Goal: Communication & Community: Answer question/provide support

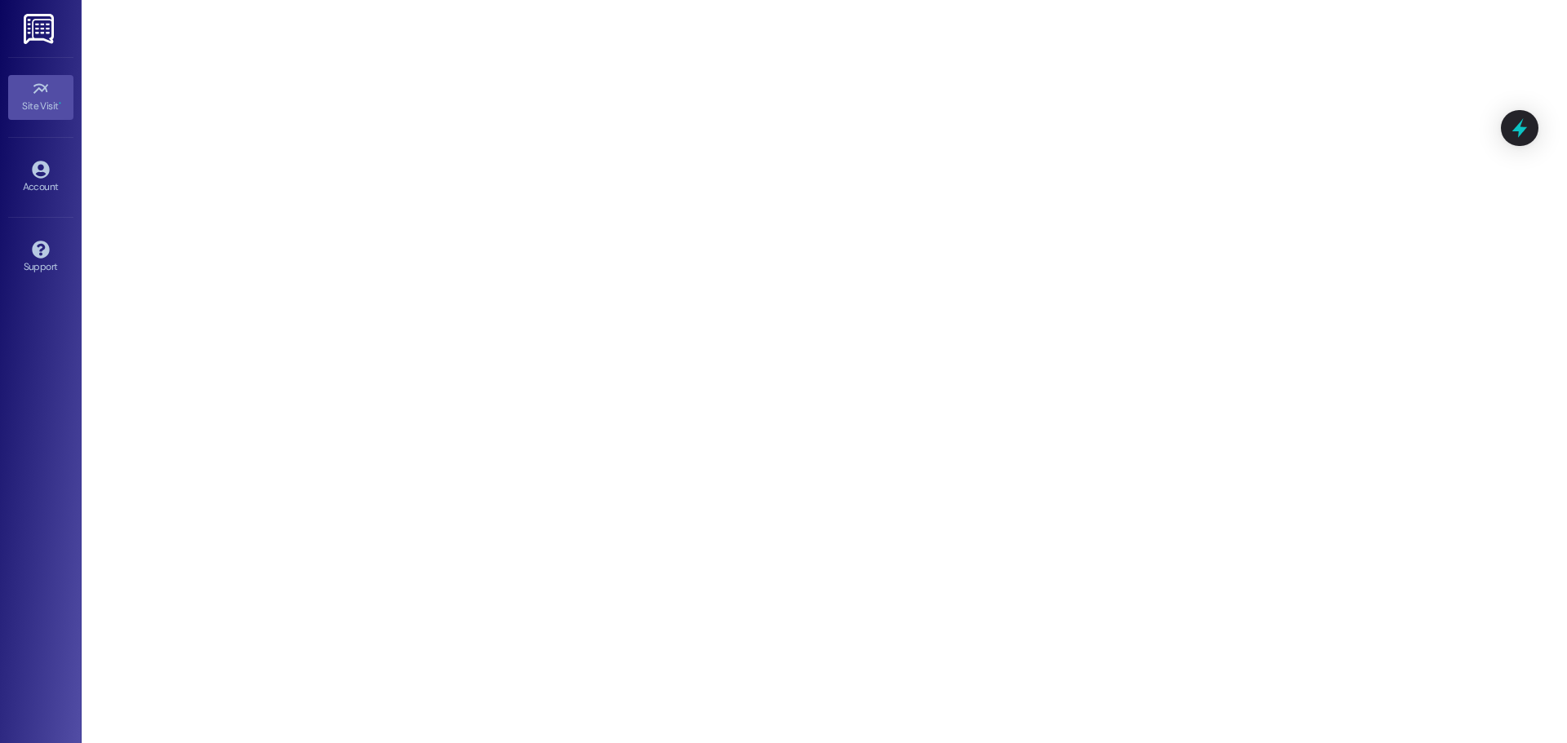
click at [33, 34] on img at bounding box center [40, 29] width 33 height 30
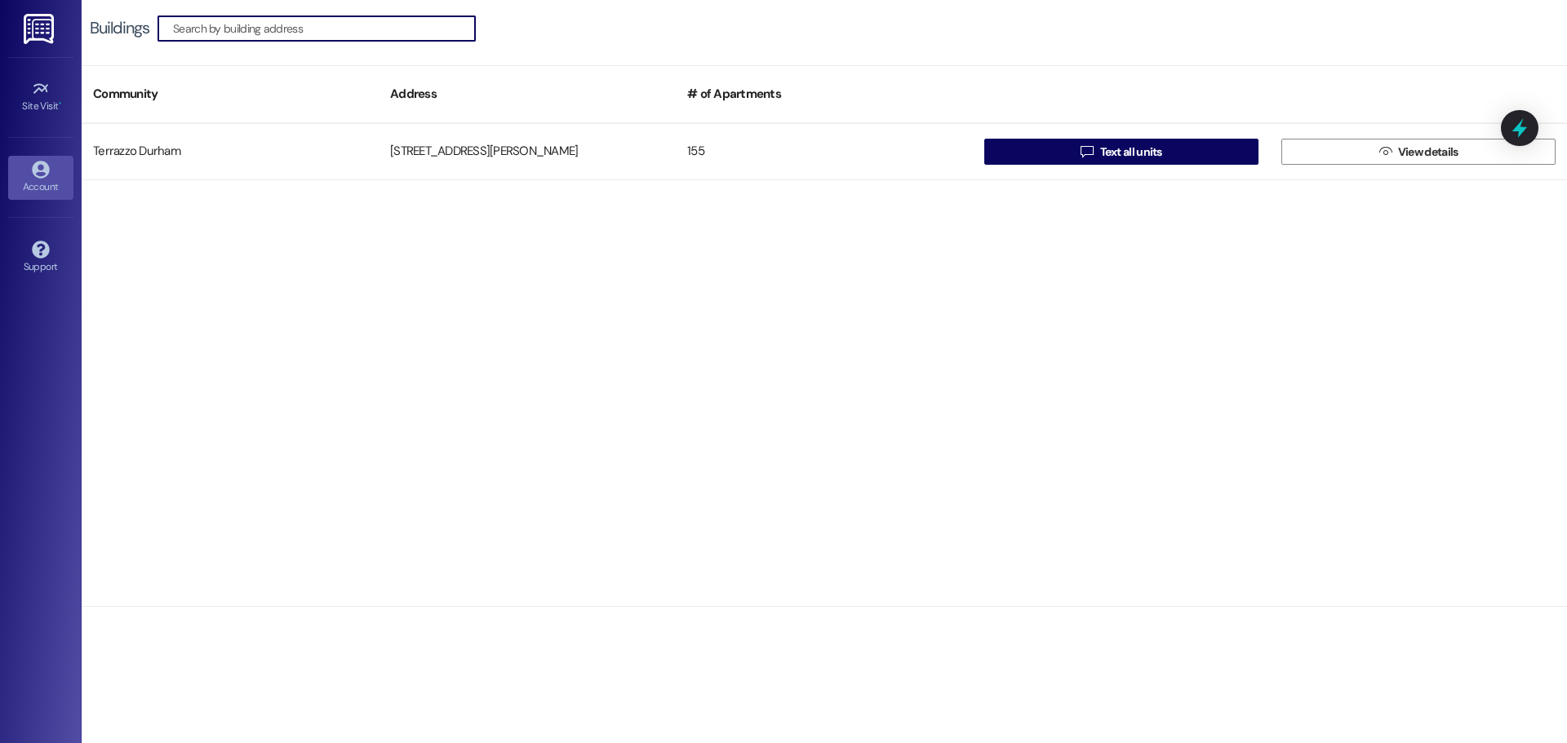
click at [44, 165] on icon at bounding box center [40, 169] width 17 height 17
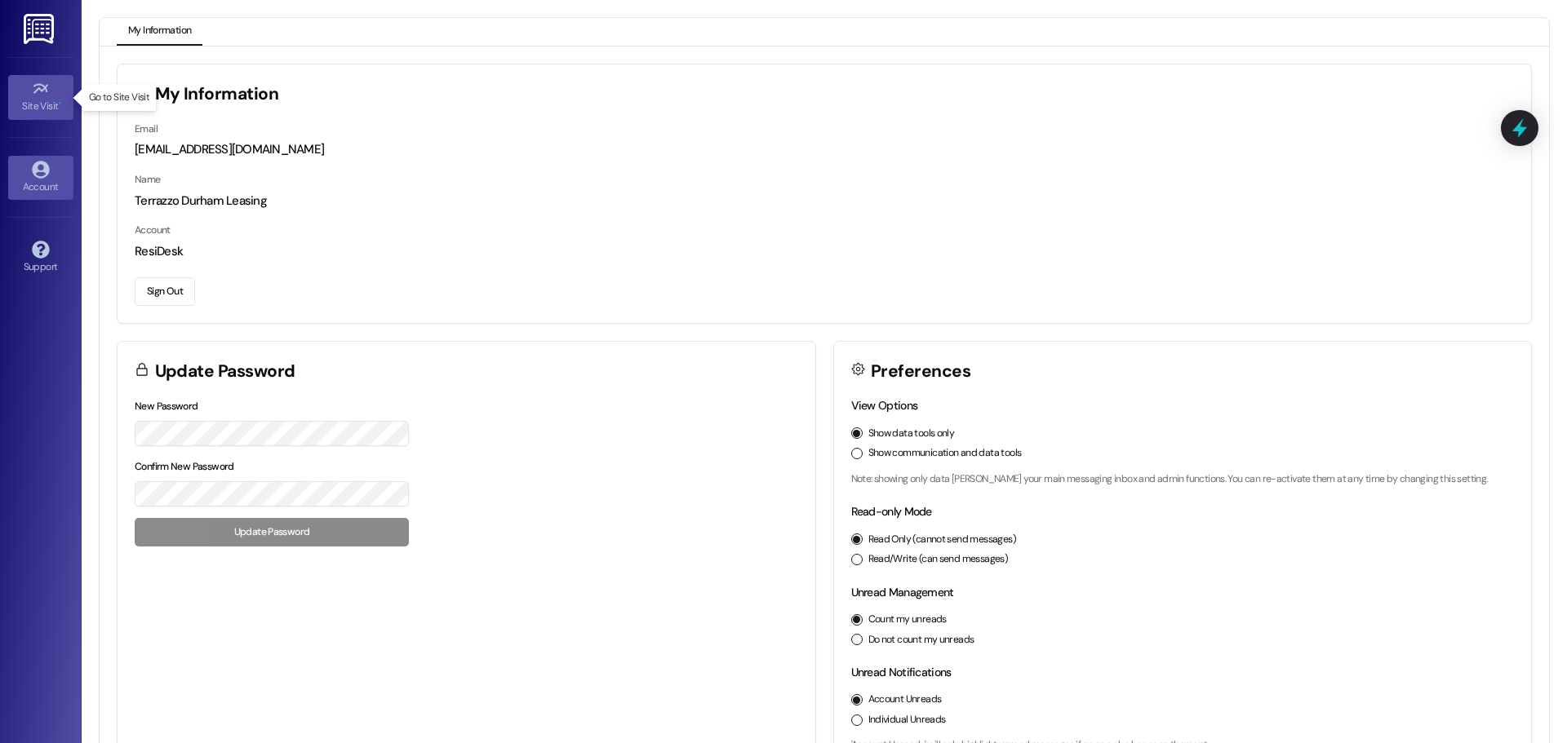
click at [49, 104] on div "Site Visit •" at bounding box center [41, 106] width 82 height 16
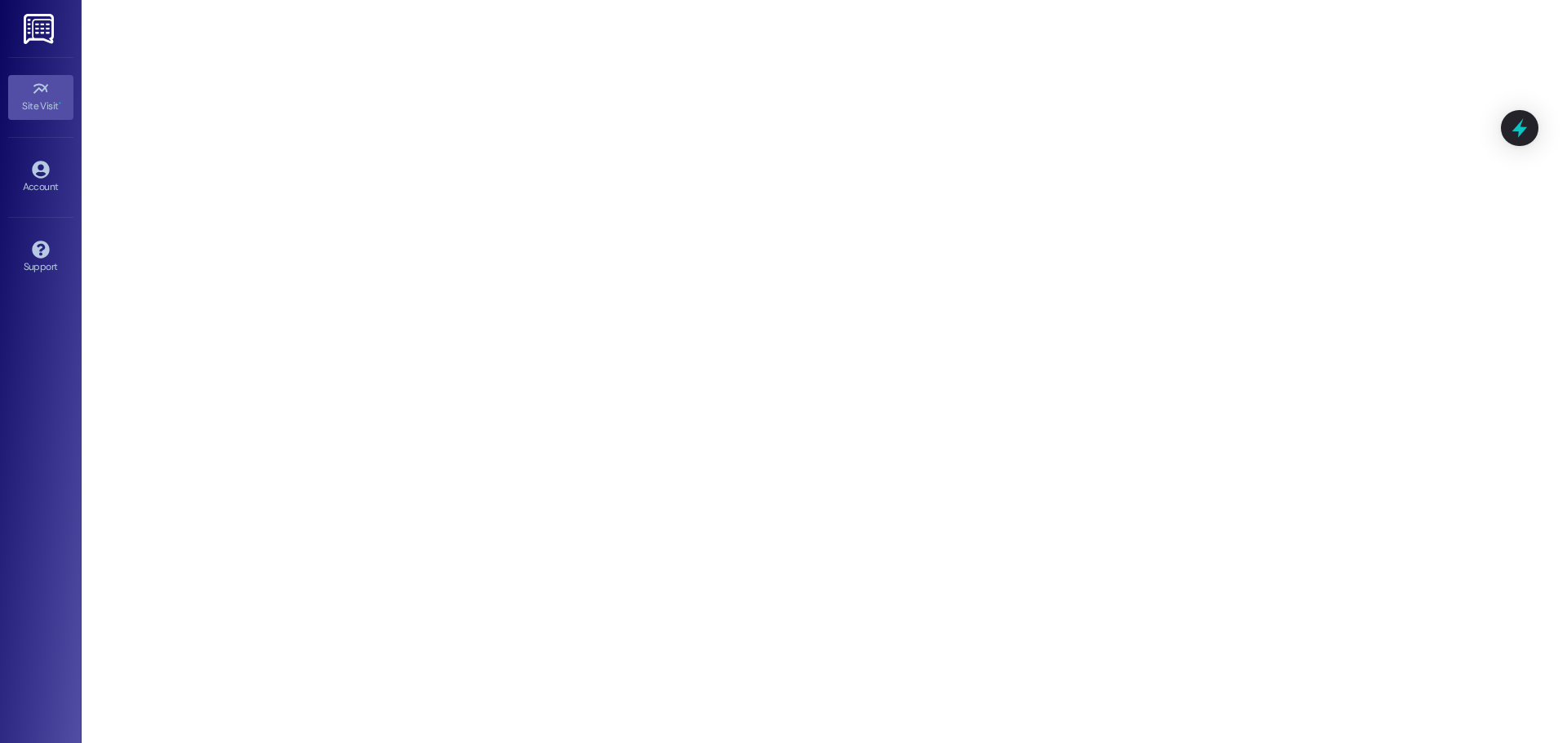
click at [40, 44] on link at bounding box center [40, 28] width 52 height 57
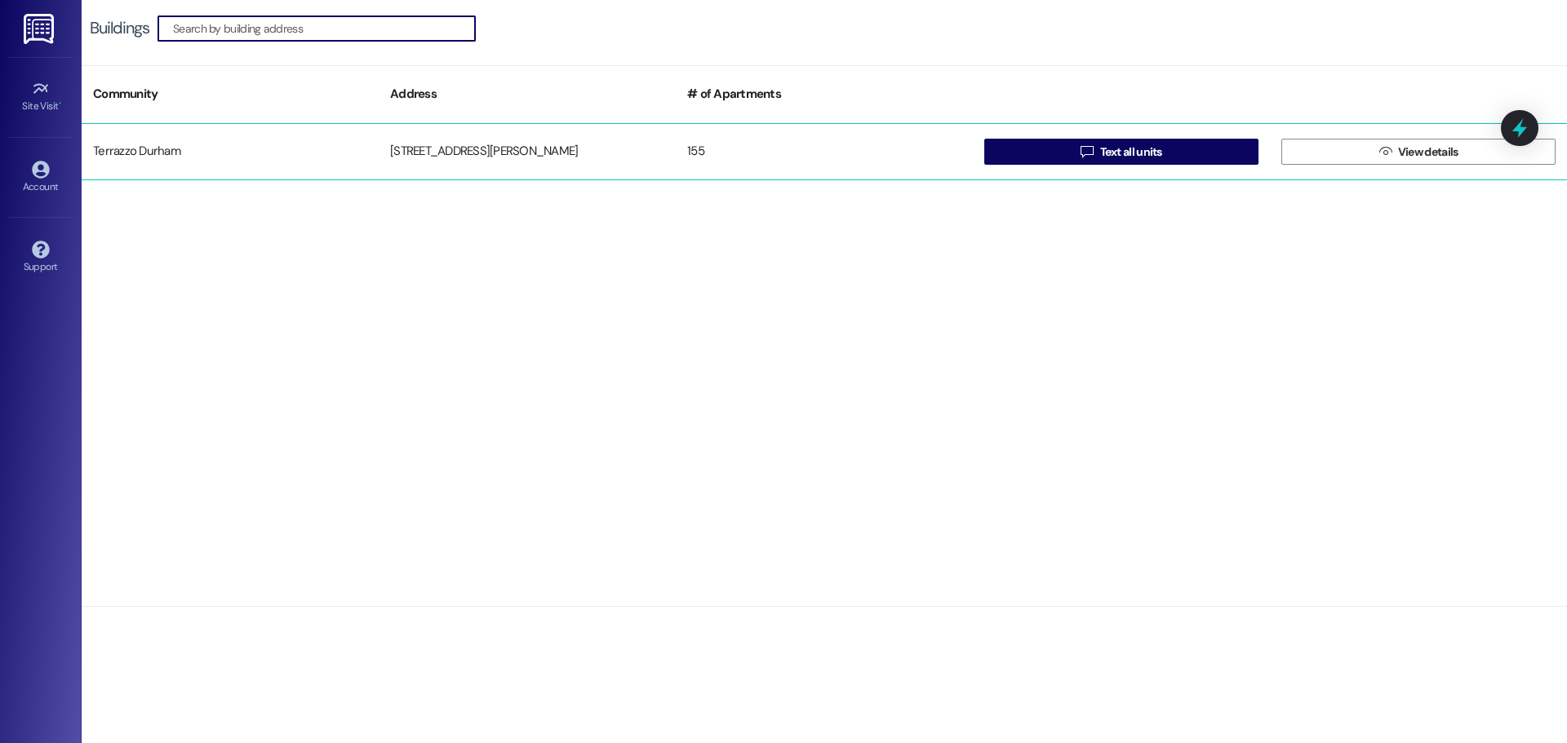
click at [180, 153] on div "Terrazzo Durham" at bounding box center [230, 151] width 297 height 33
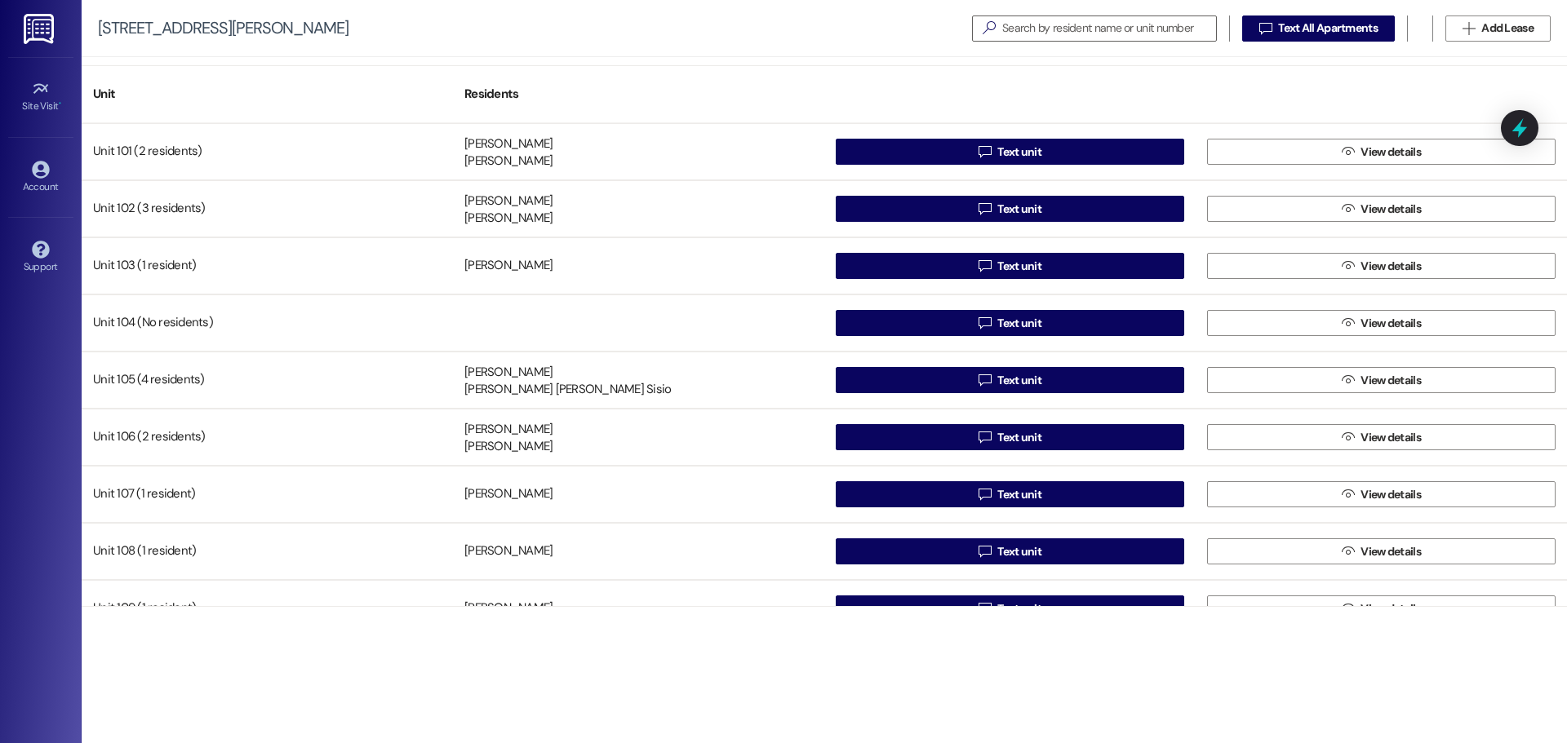
click at [50, 28] on img at bounding box center [40, 29] width 33 height 30
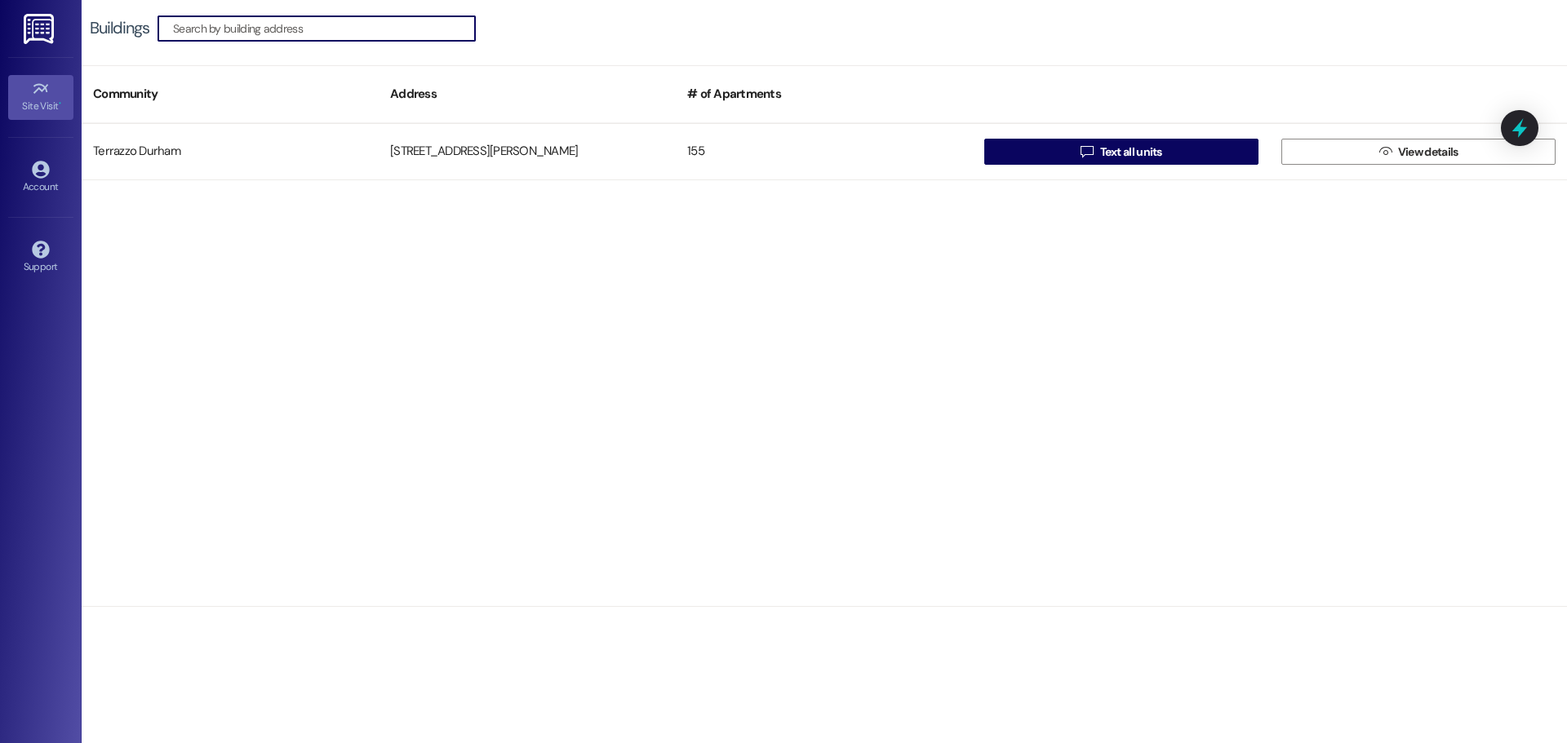
click at [41, 100] on div "Site Visit •" at bounding box center [41, 106] width 82 height 16
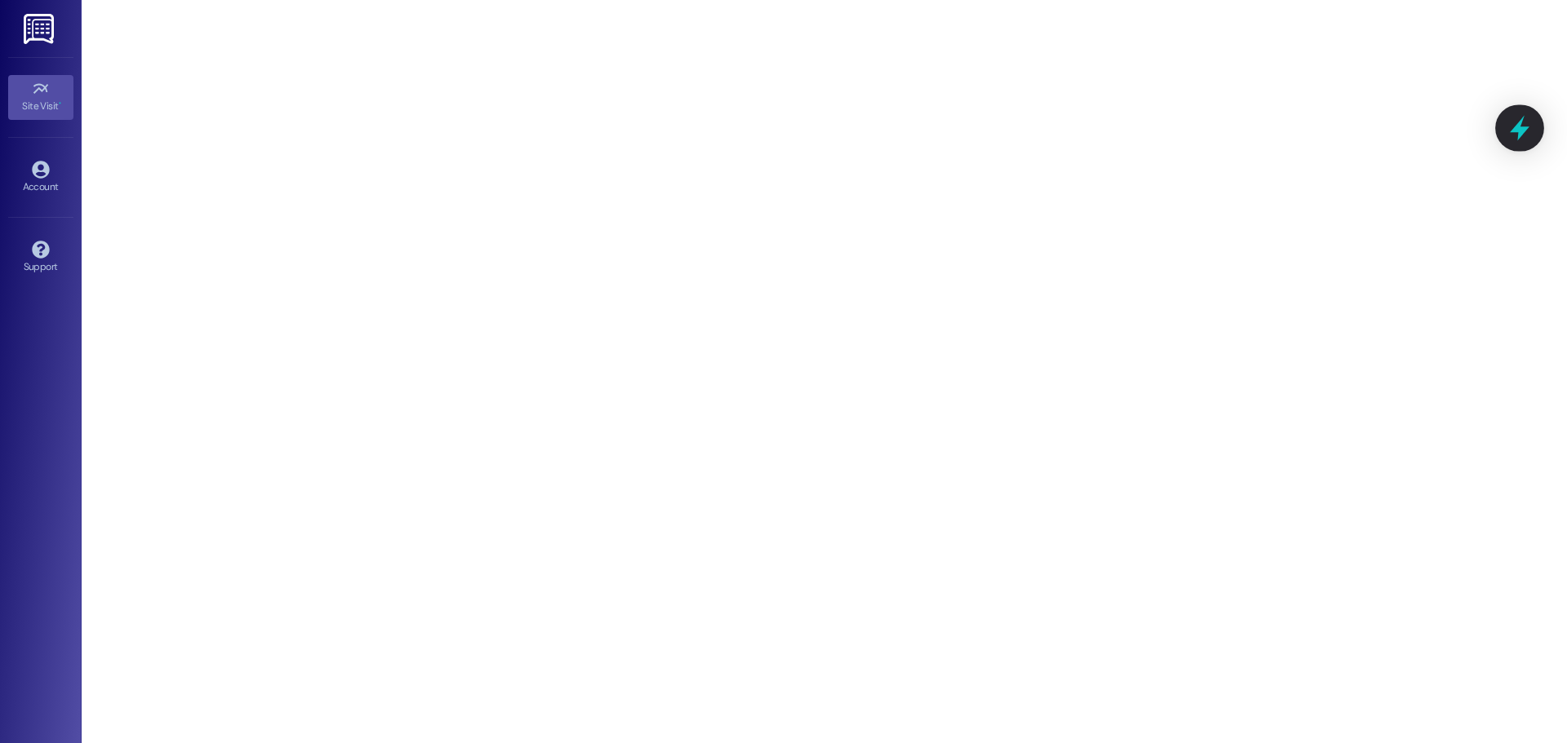
click at [1521, 136] on icon at bounding box center [1520, 128] width 20 height 25
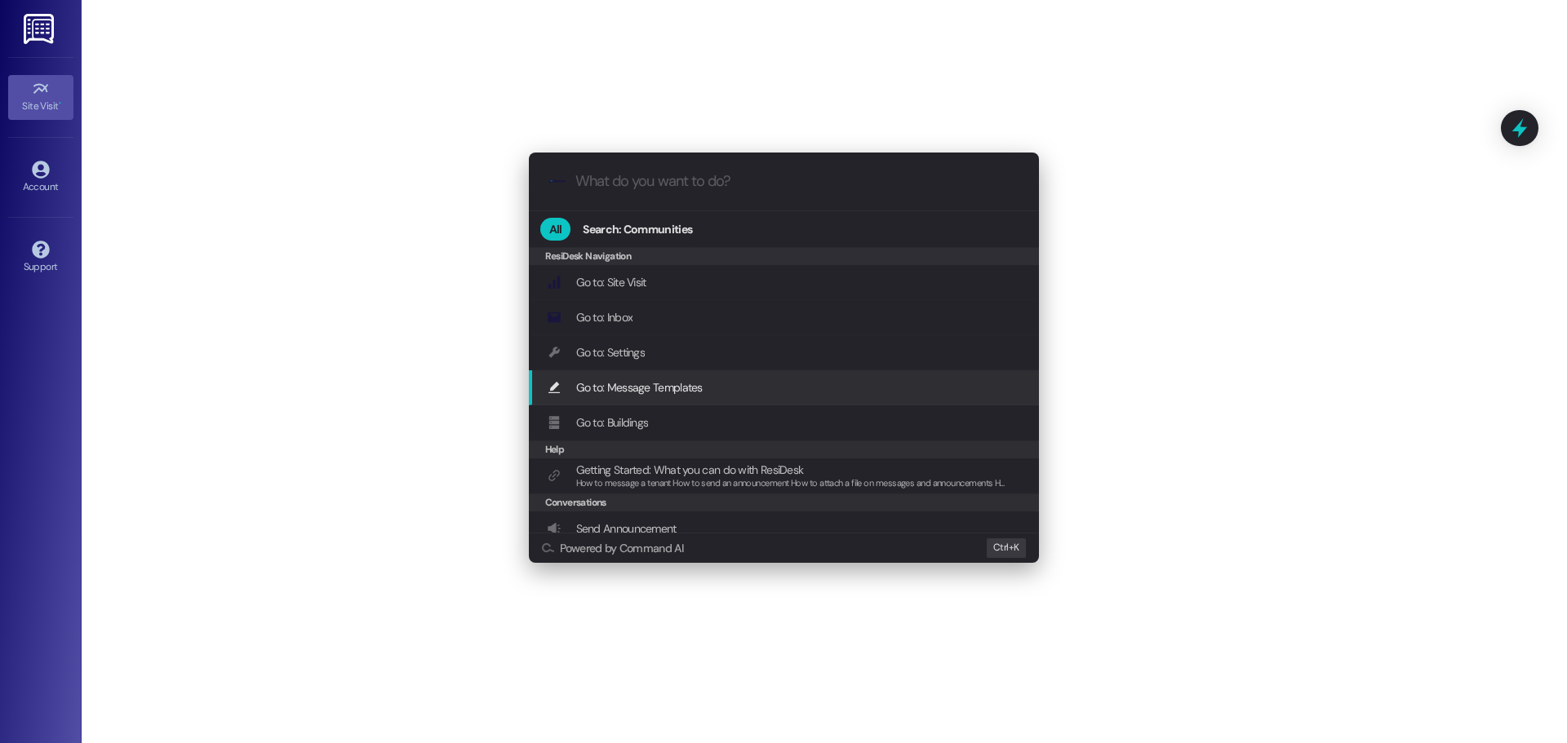
click at [398, 393] on div ".cls-1{fill:#0a055f;}.cls-2{fill:#0cc4c4;} resideskLogoBlueOrange All Search: C…" at bounding box center [783, 371] width 1567 height 743
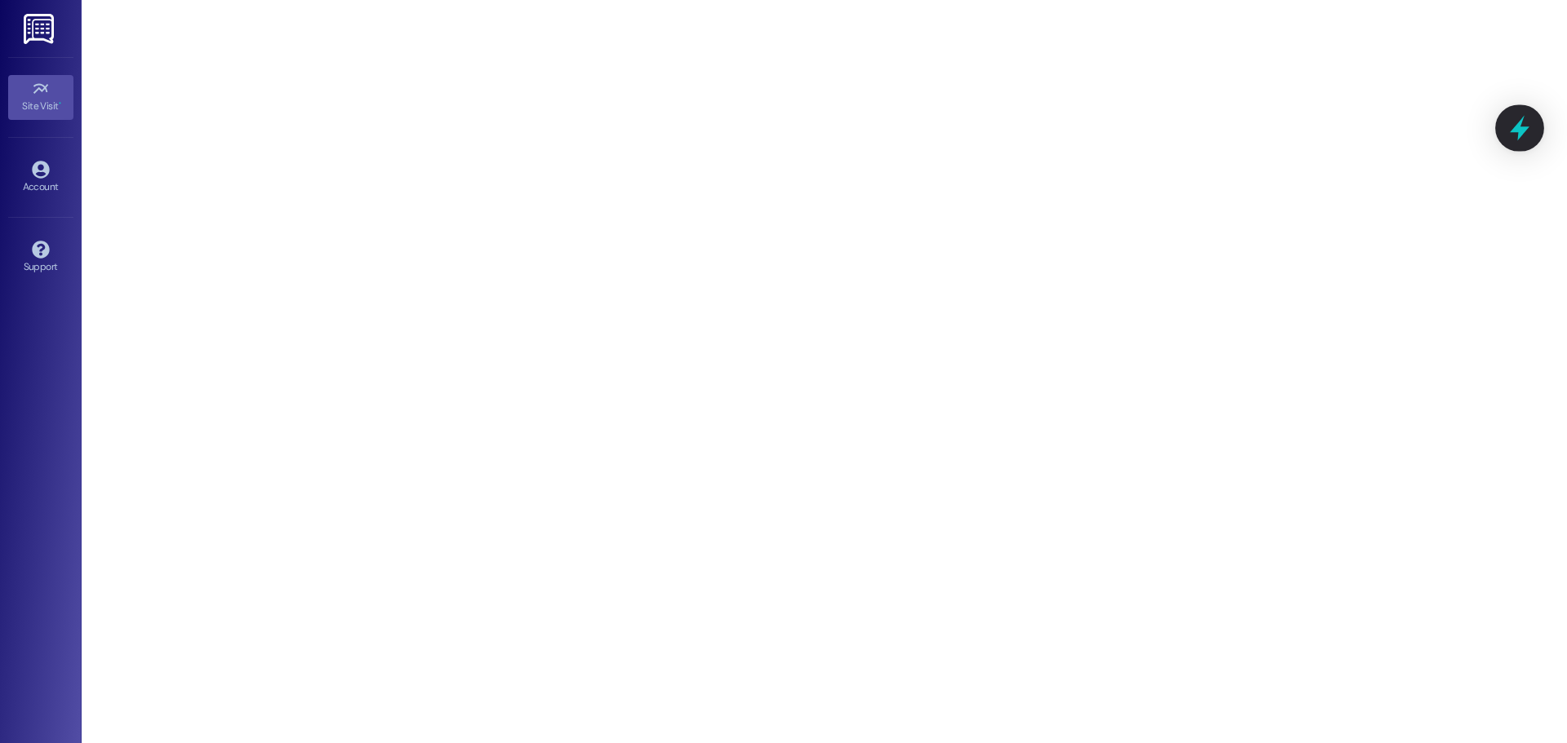
click at [1521, 131] on icon at bounding box center [1520, 128] width 20 height 25
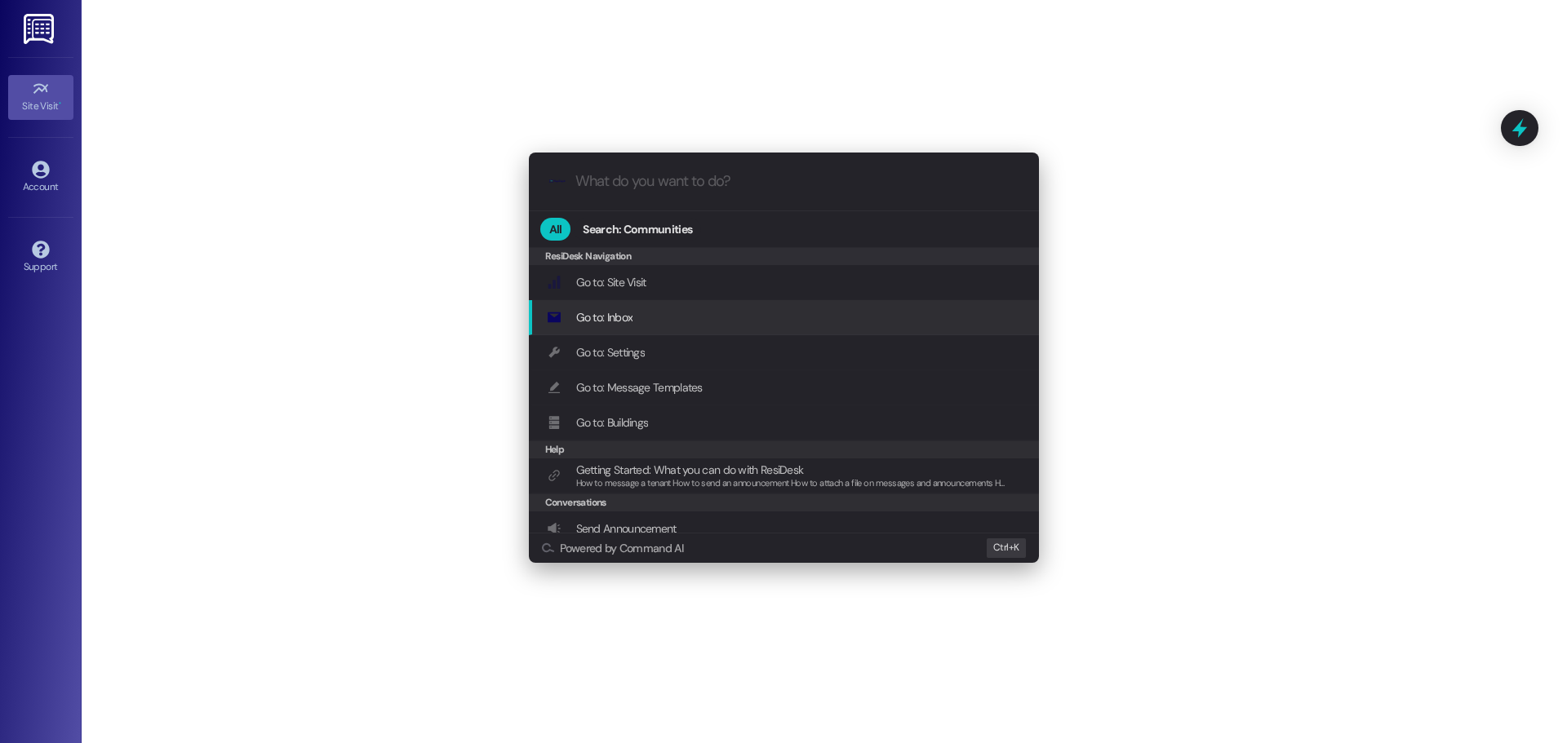
click at [620, 317] on span "Go to: Inbox" at bounding box center [604, 317] width 57 height 15
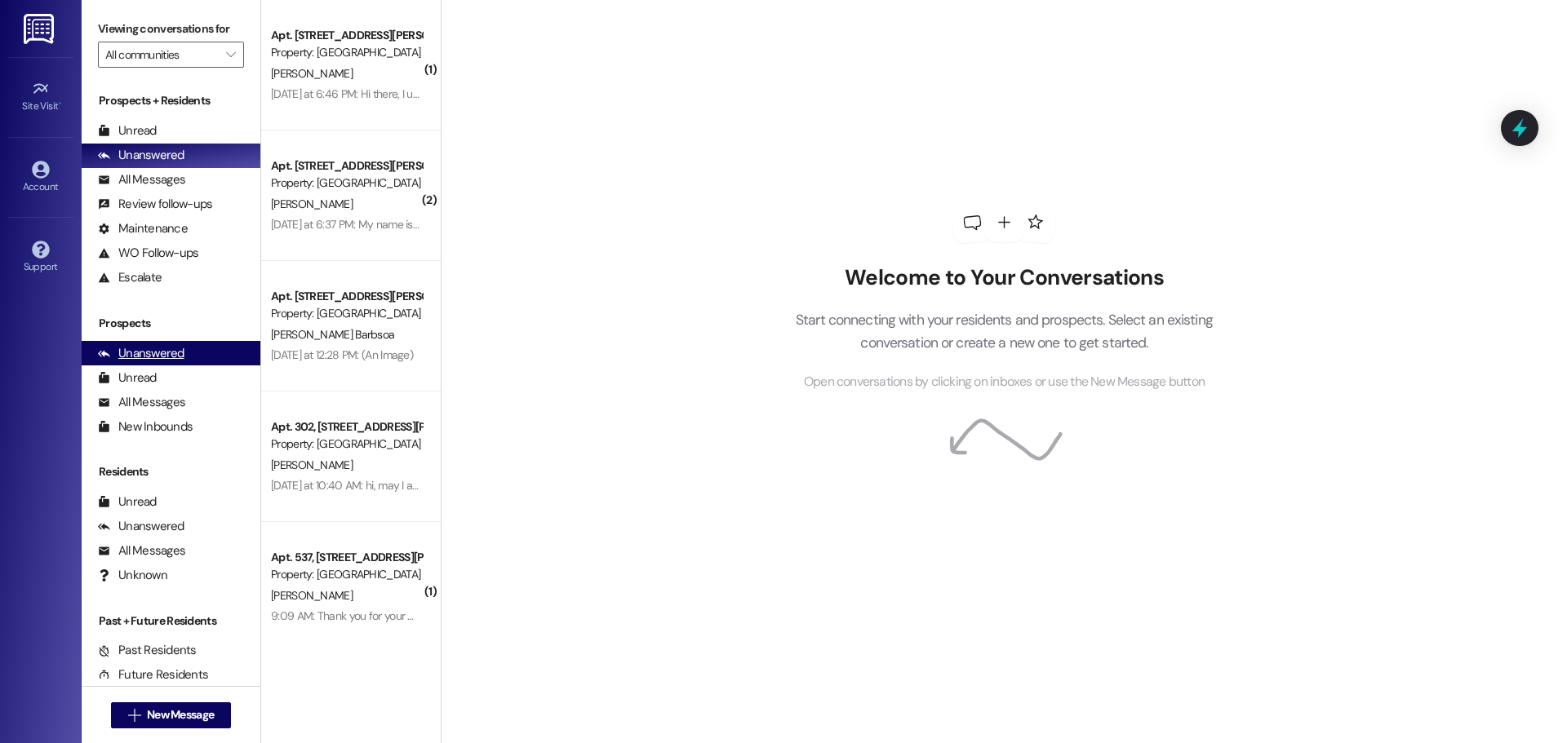
click at [156, 355] on div "Unanswered" at bounding box center [141, 353] width 87 height 17
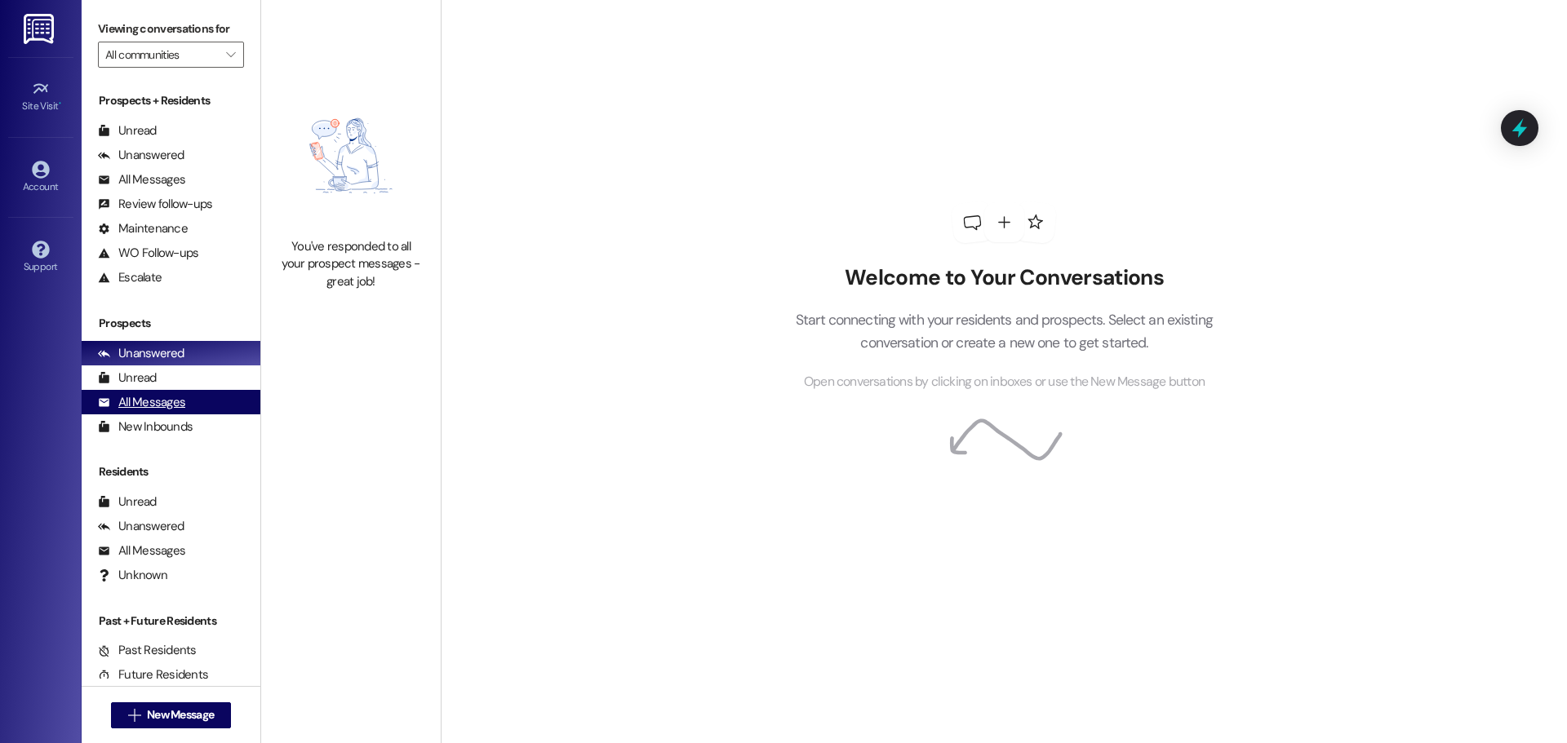
click at [162, 396] on div "All Messages" at bounding box center [141, 402] width 87 height 17
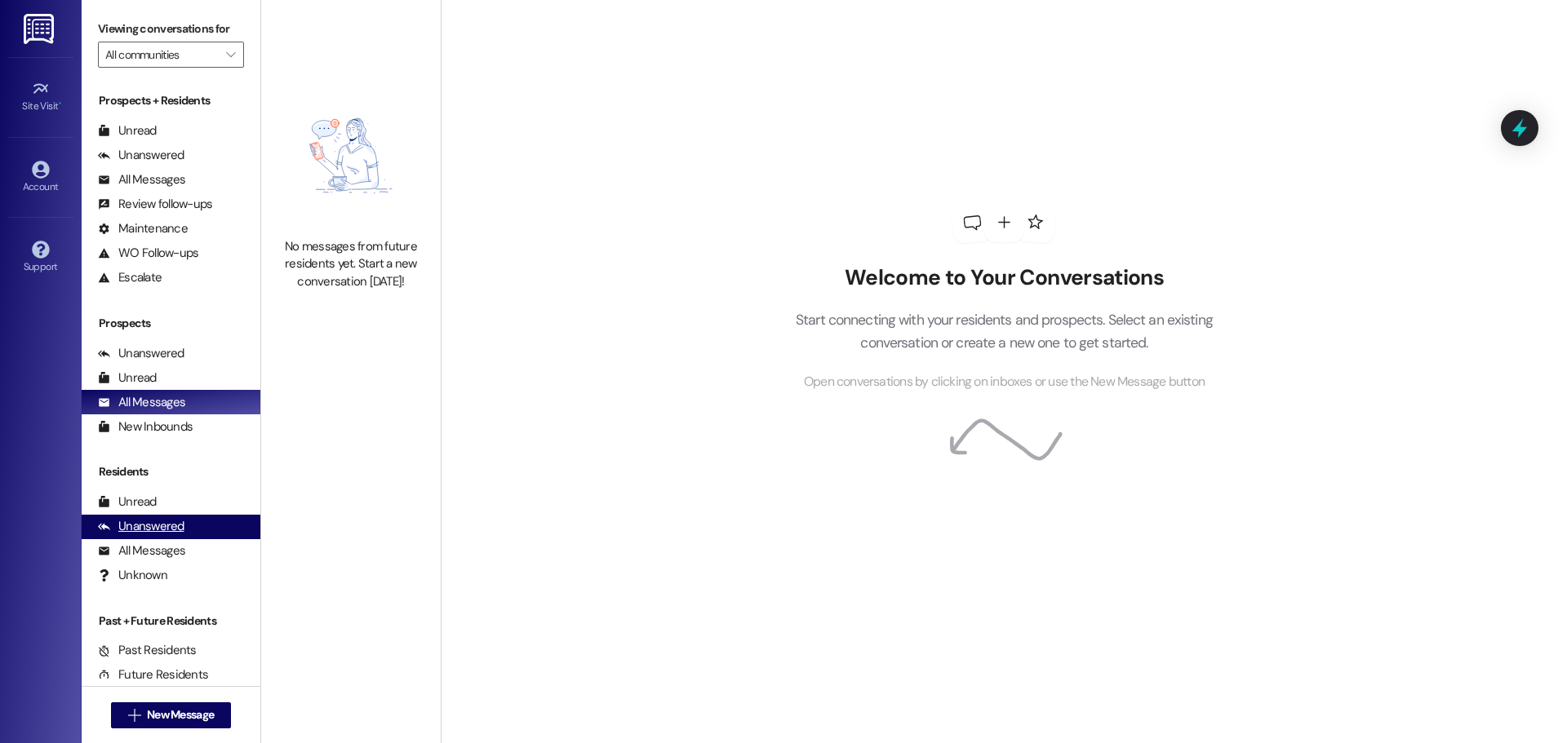
click at [147, 523] on div "Unanswered" at bounding box center [141, 526] width 87 height 17
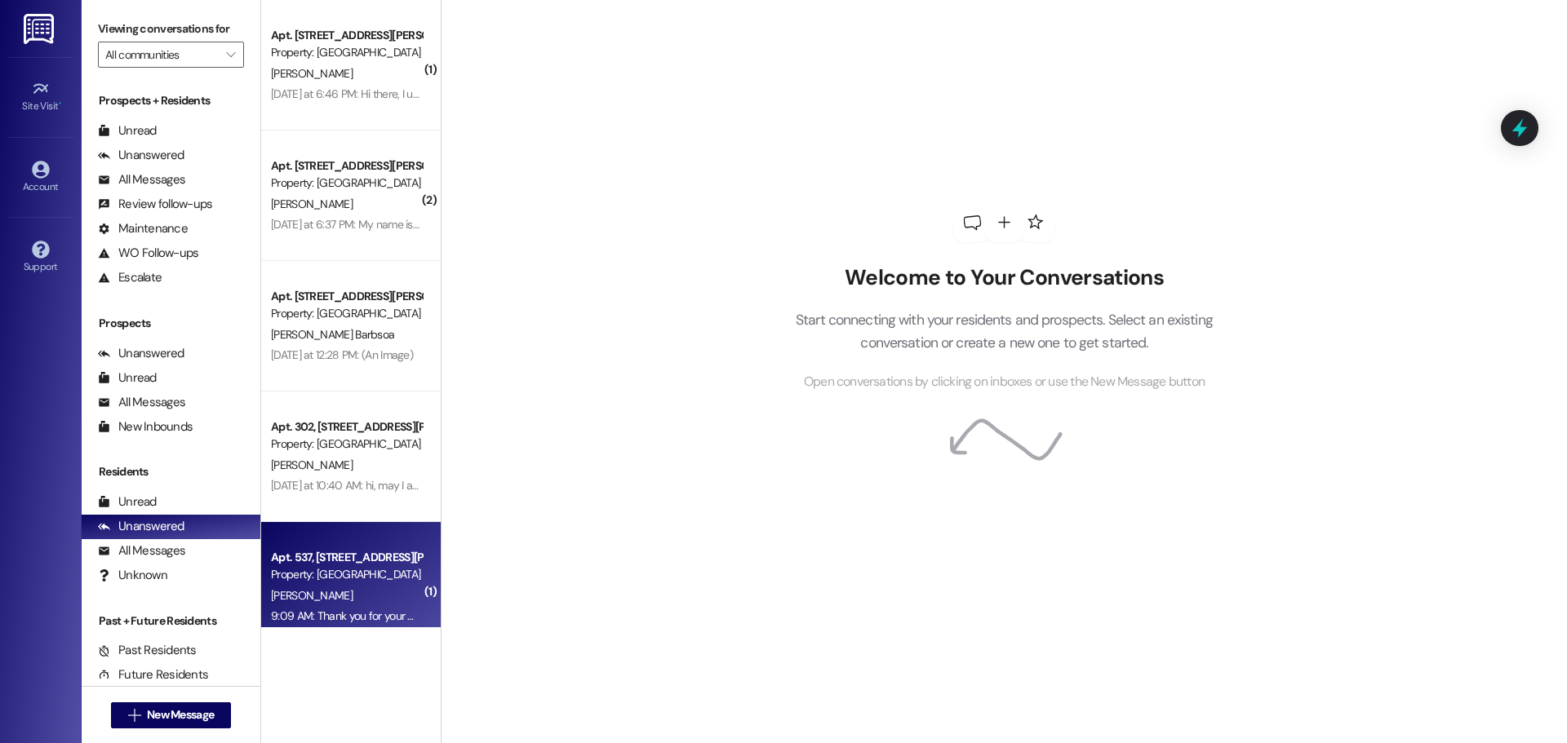
click at [357, 593] on div "[PERSON_NAME]" at bounding box center [346, 596] width 154 height 20
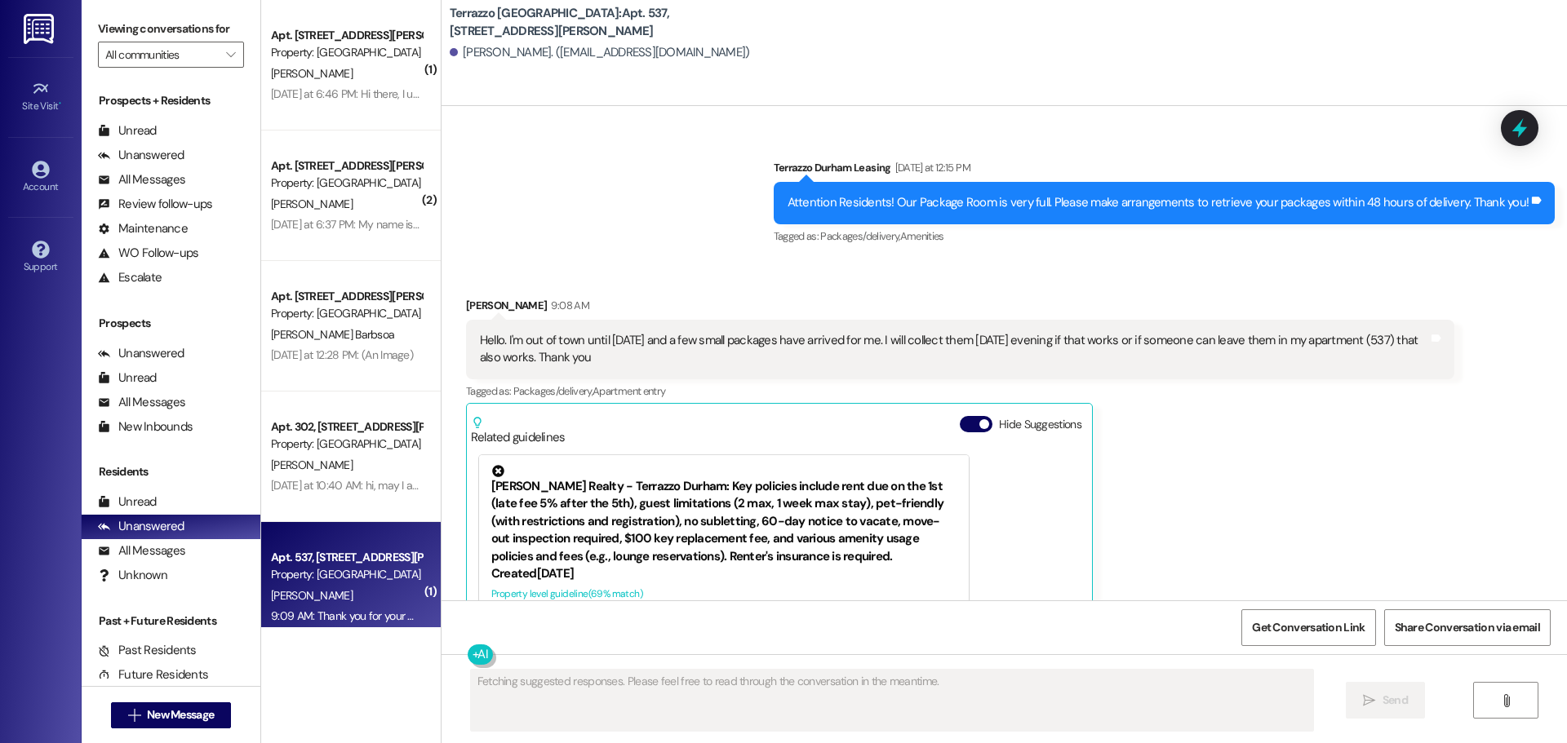
scroll to position [3628, 0]
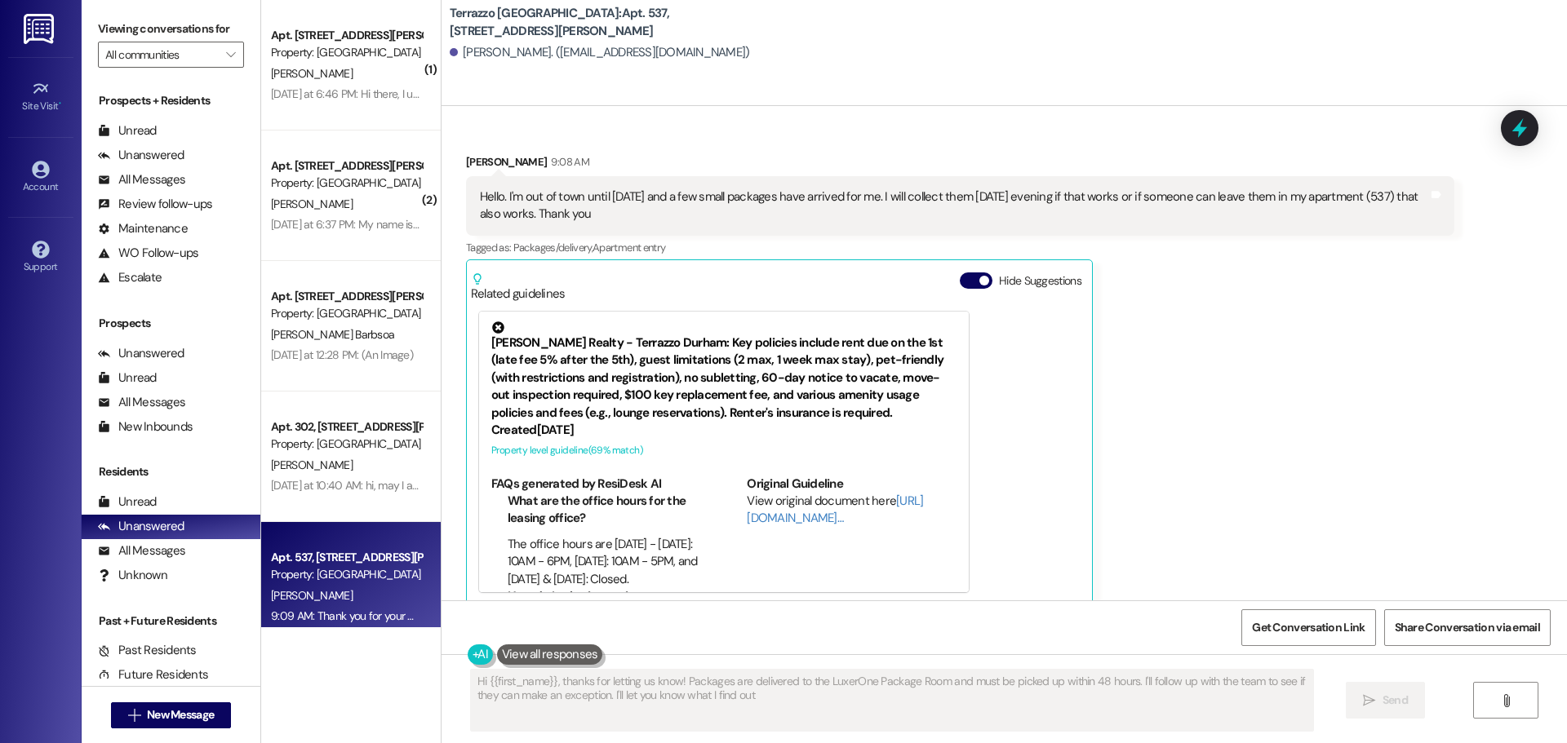
type textarea "Hi {{first_name}}, thanks for letting us know! Packages are delivered to the Lu…"
click at [513, 650] on button at bounding box center [550, 655] width 106 height 20
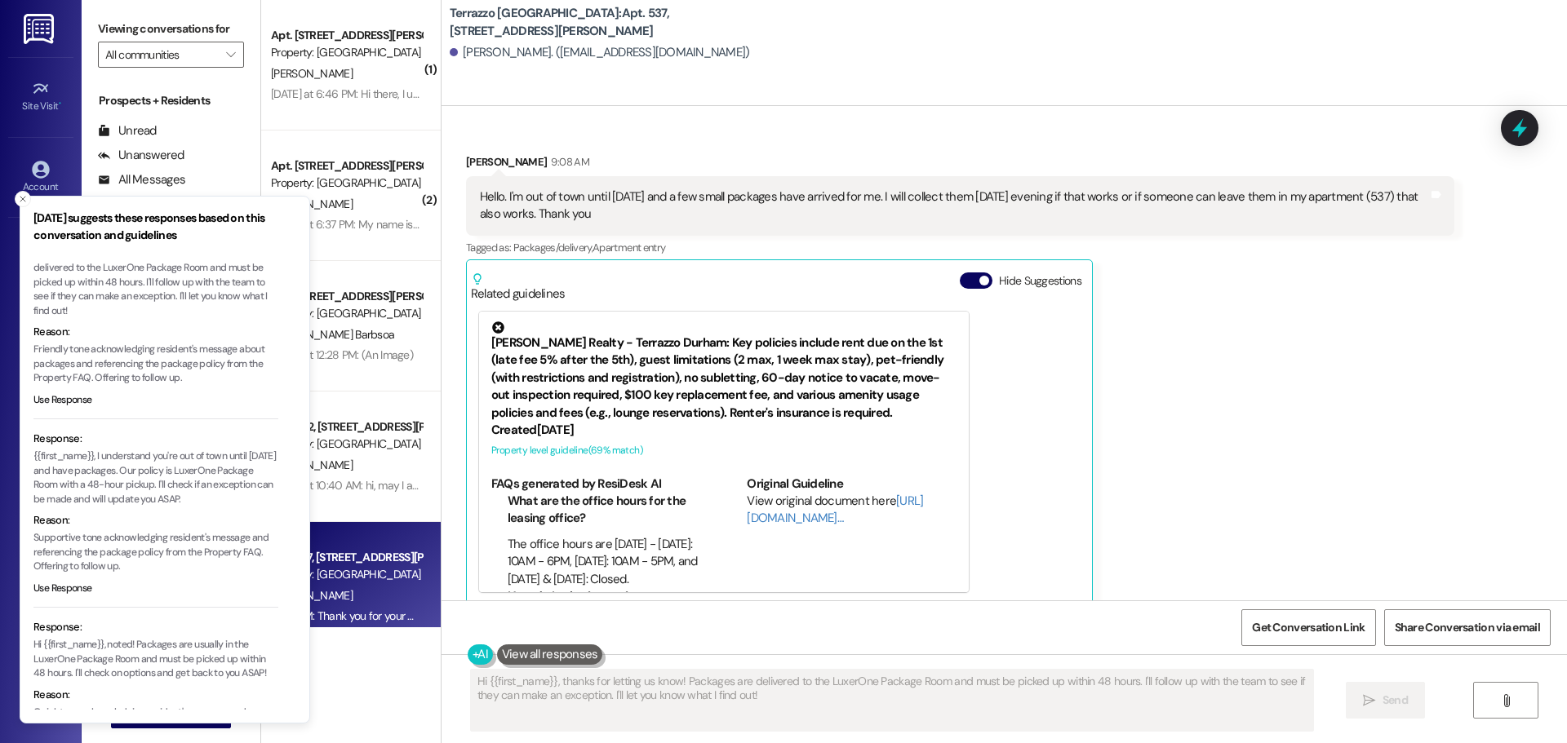
scroll to position [127, 0]
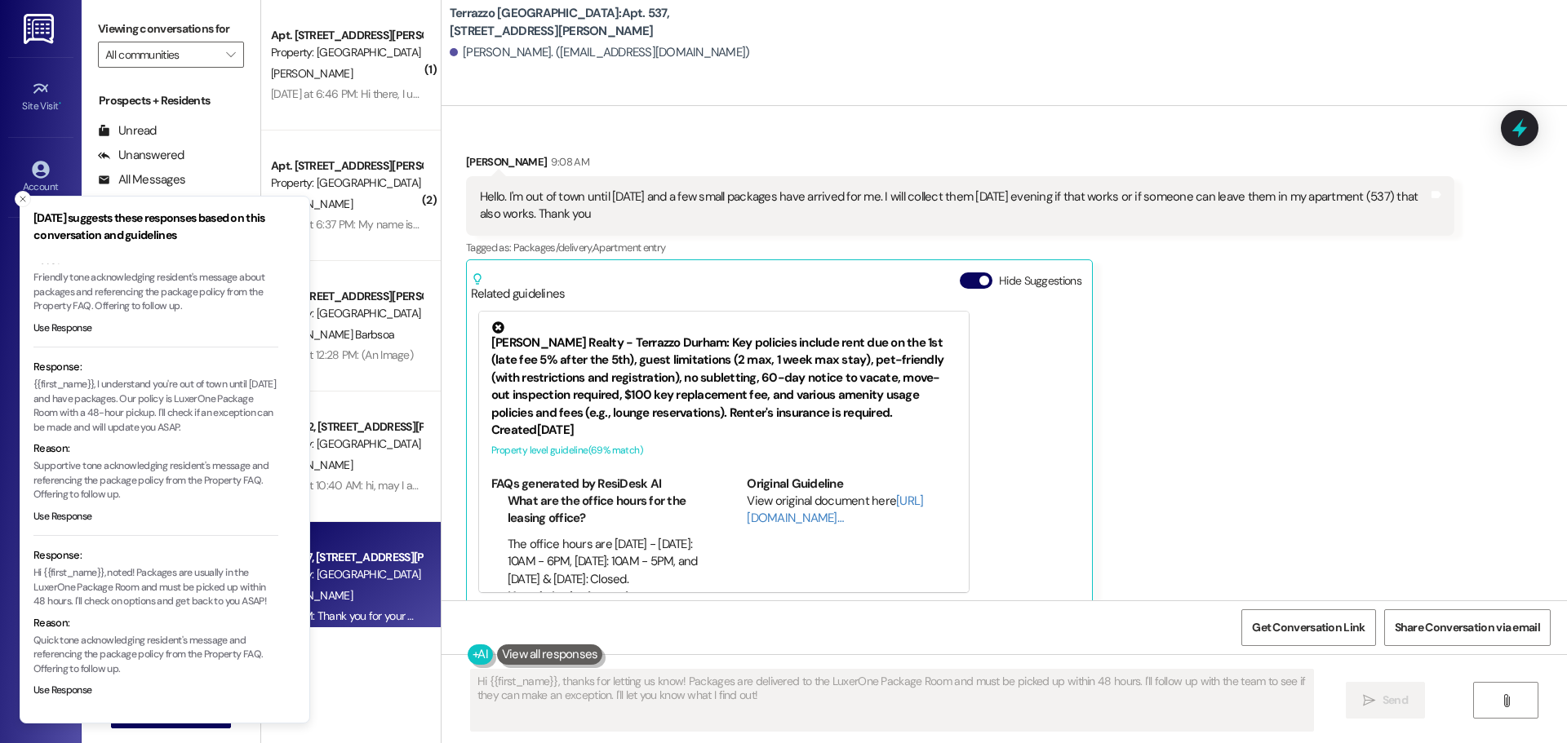
click at [1003, 400] on div "[PERSON_NAME] Realty - Terrazzo Durham: Key policies include rent due on the 1s…" at bounding box center [779, 452] width 617 height 297
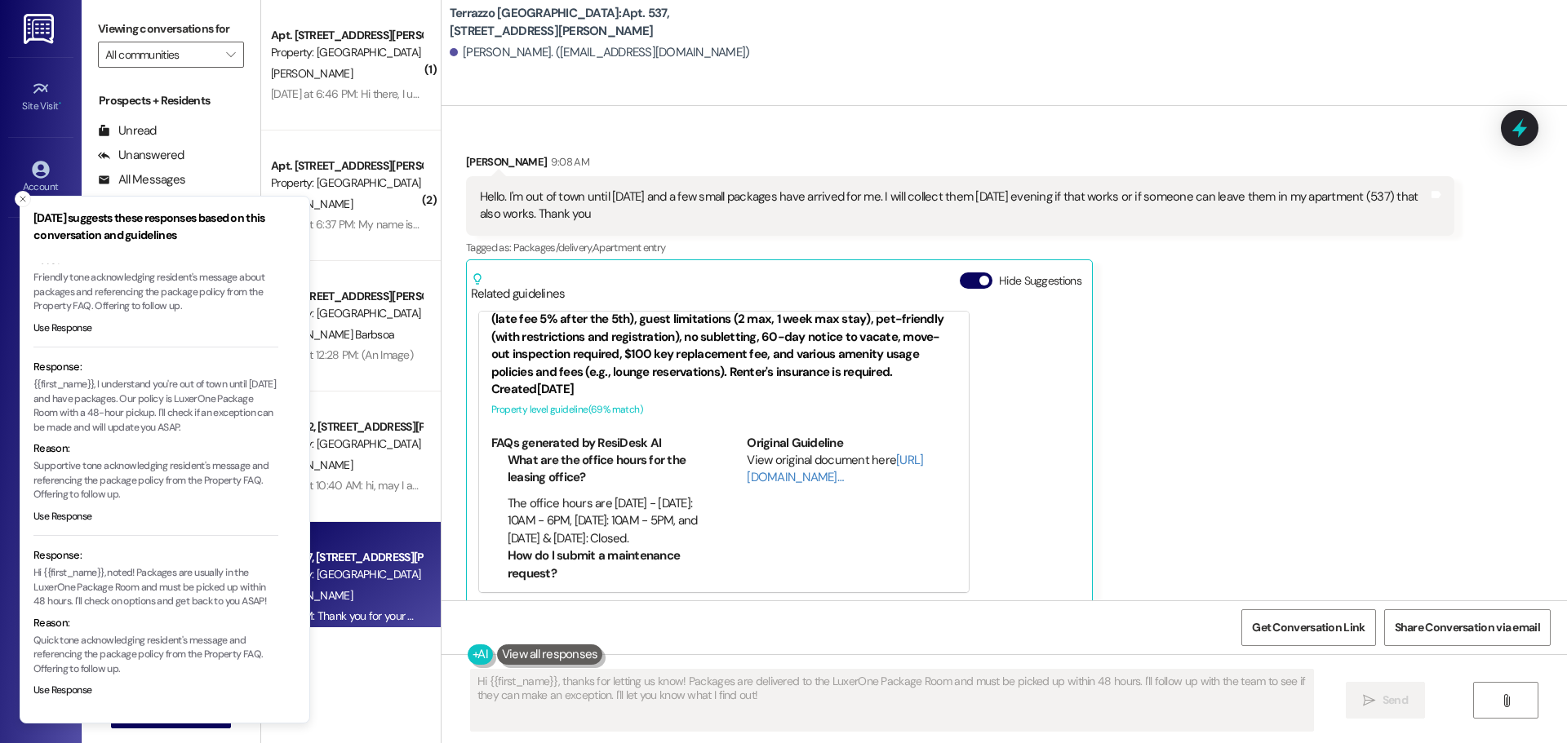
scroll to position [0, 0]
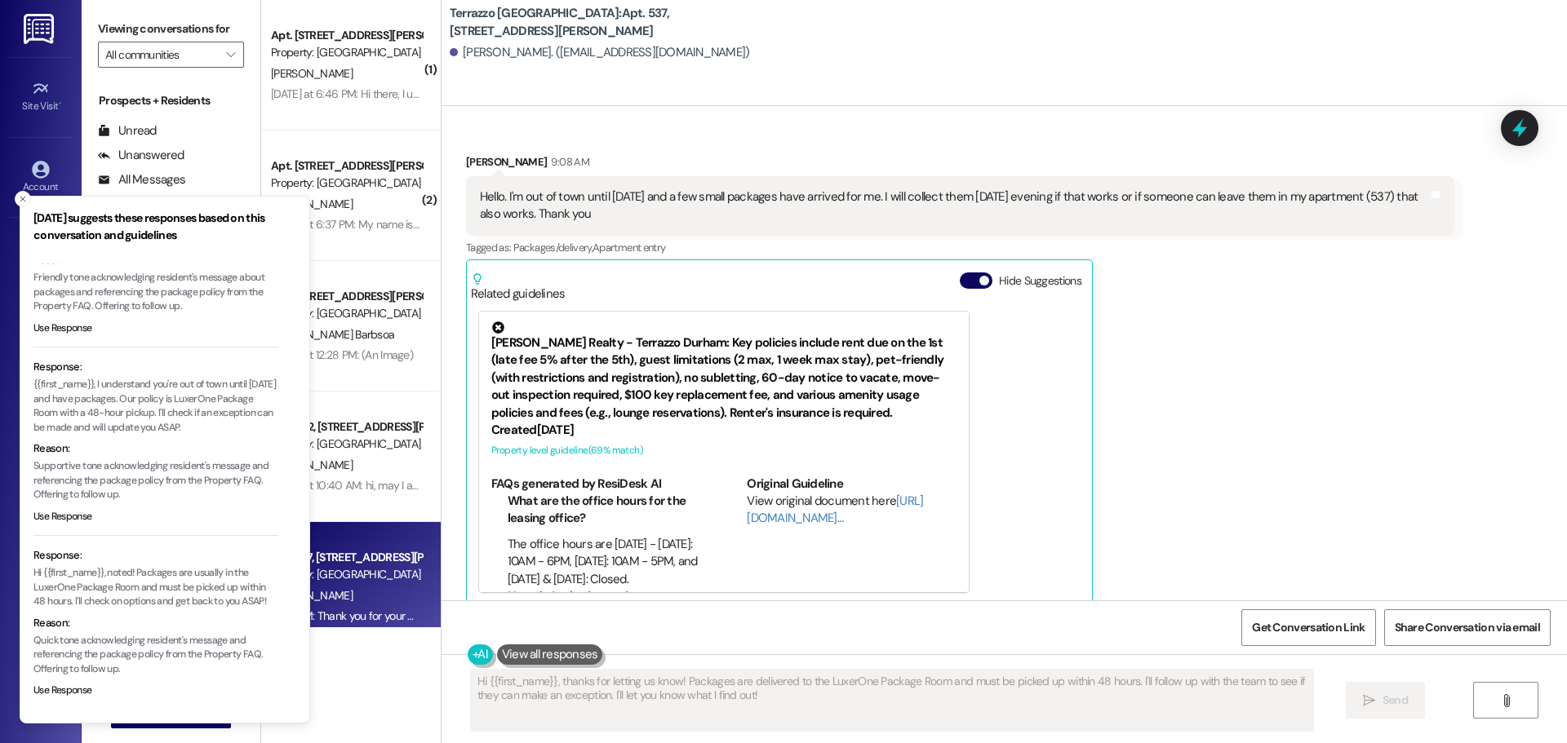
click at [1214, 277] on div "[PERSON_NAME] 9:08 AM Hello. I'm out of town until [DATE] and a few small packa…" at bounding box center [960, 379] width 988 height 452
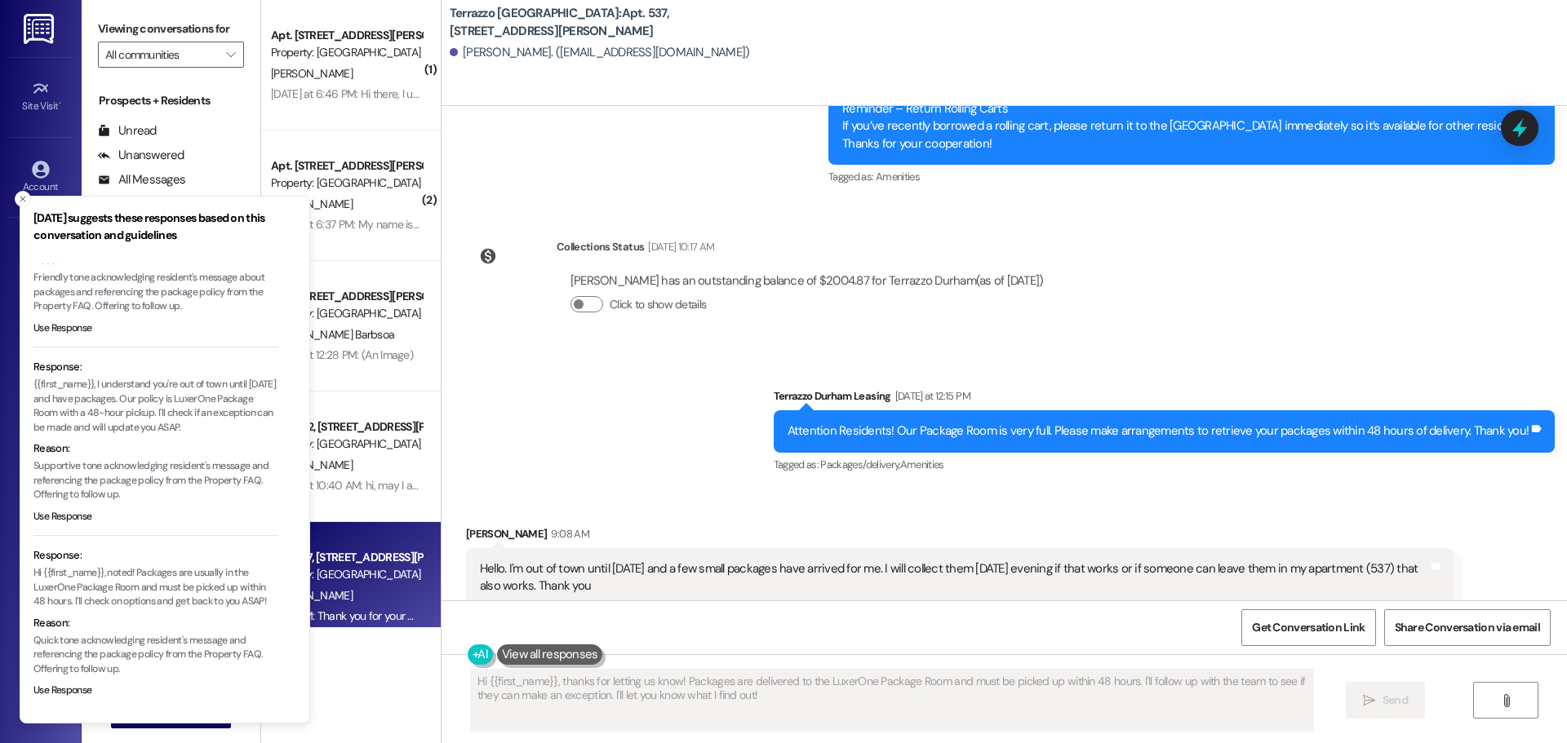
scroll to position [3220, 0]
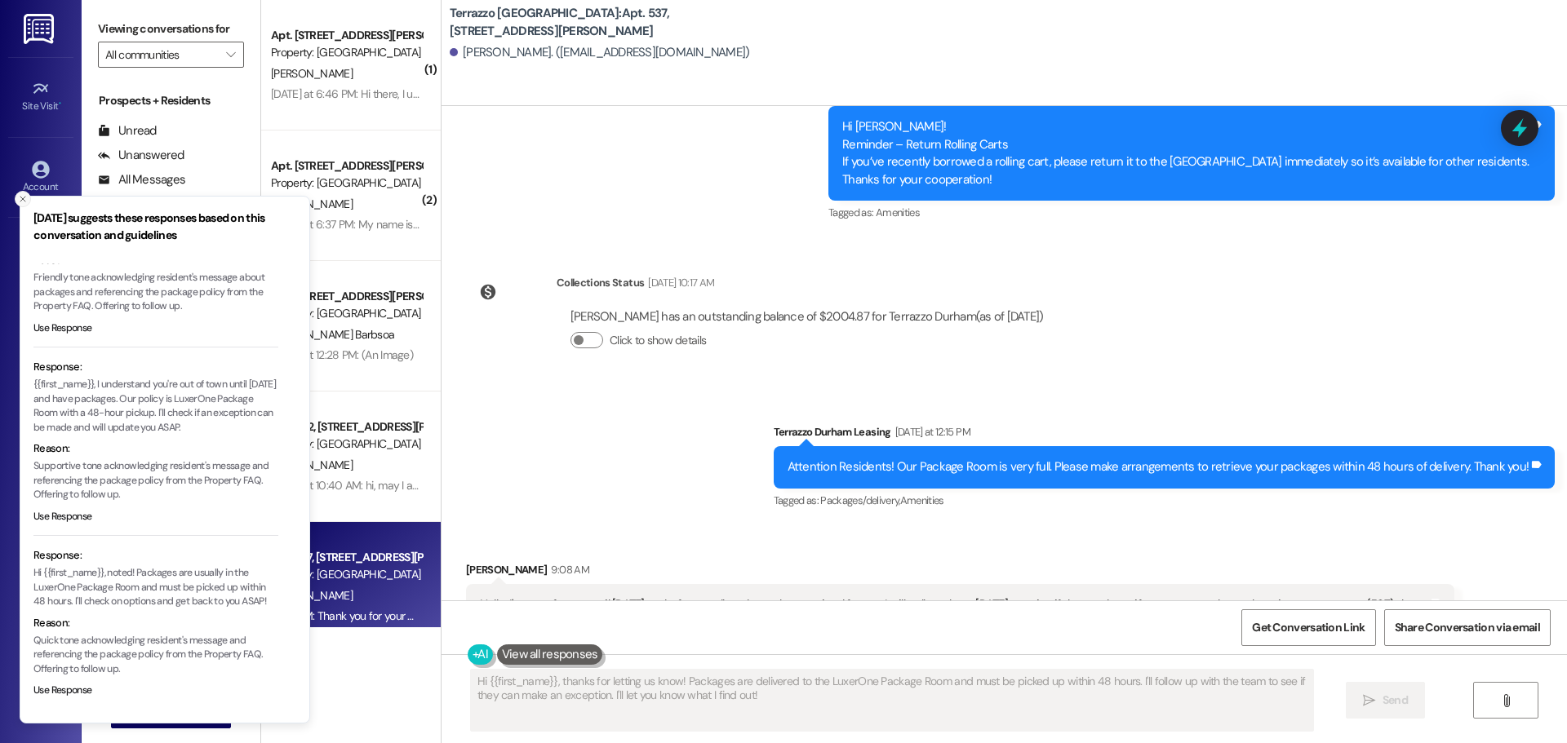
click at [16, 198] on button "Close toast" at bounding box center [23, 199] width 16 height 16
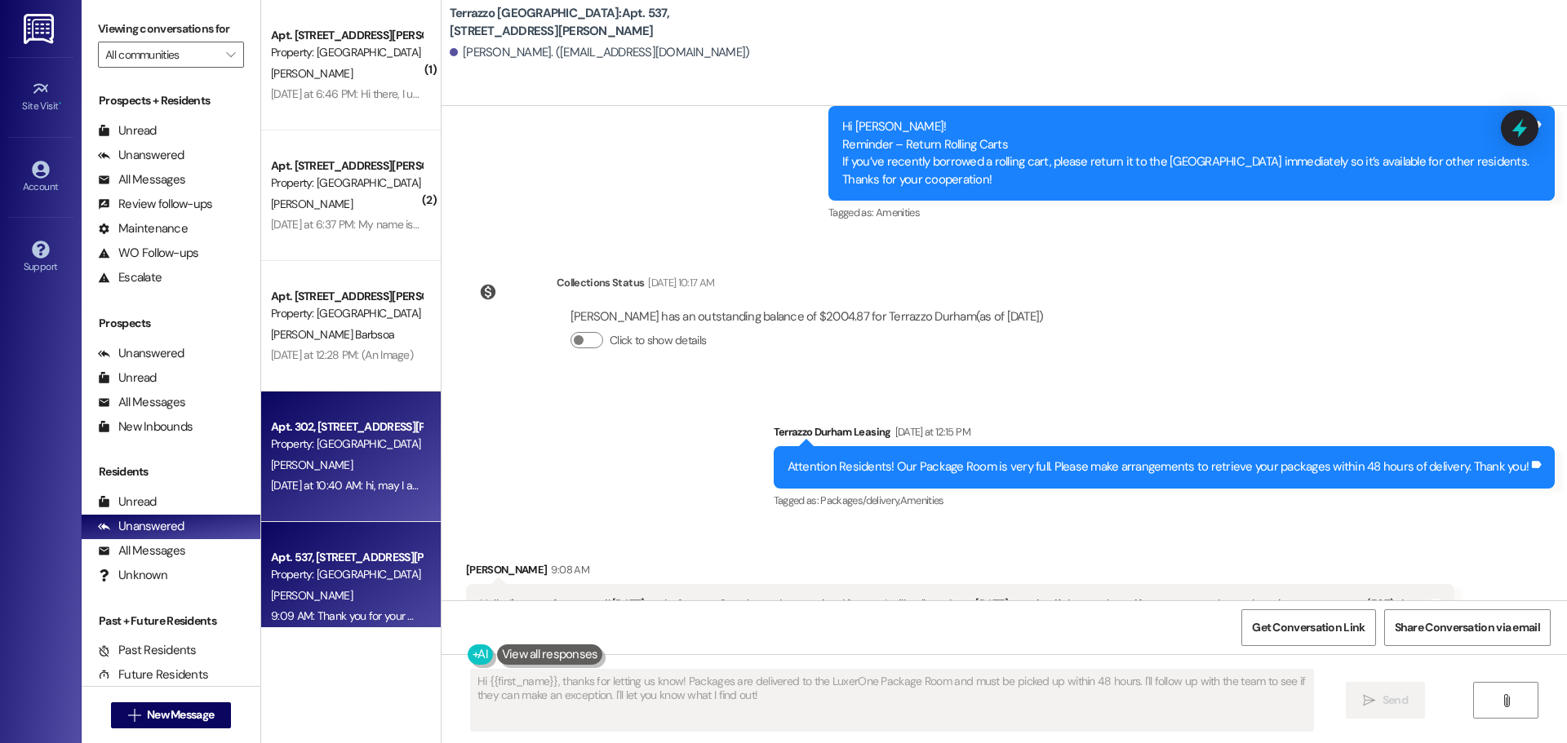
click at [348, 447] on div "Property: [GEOGRAPHIC_DATA]" at bounding box center [346, 444] width 151 height 17
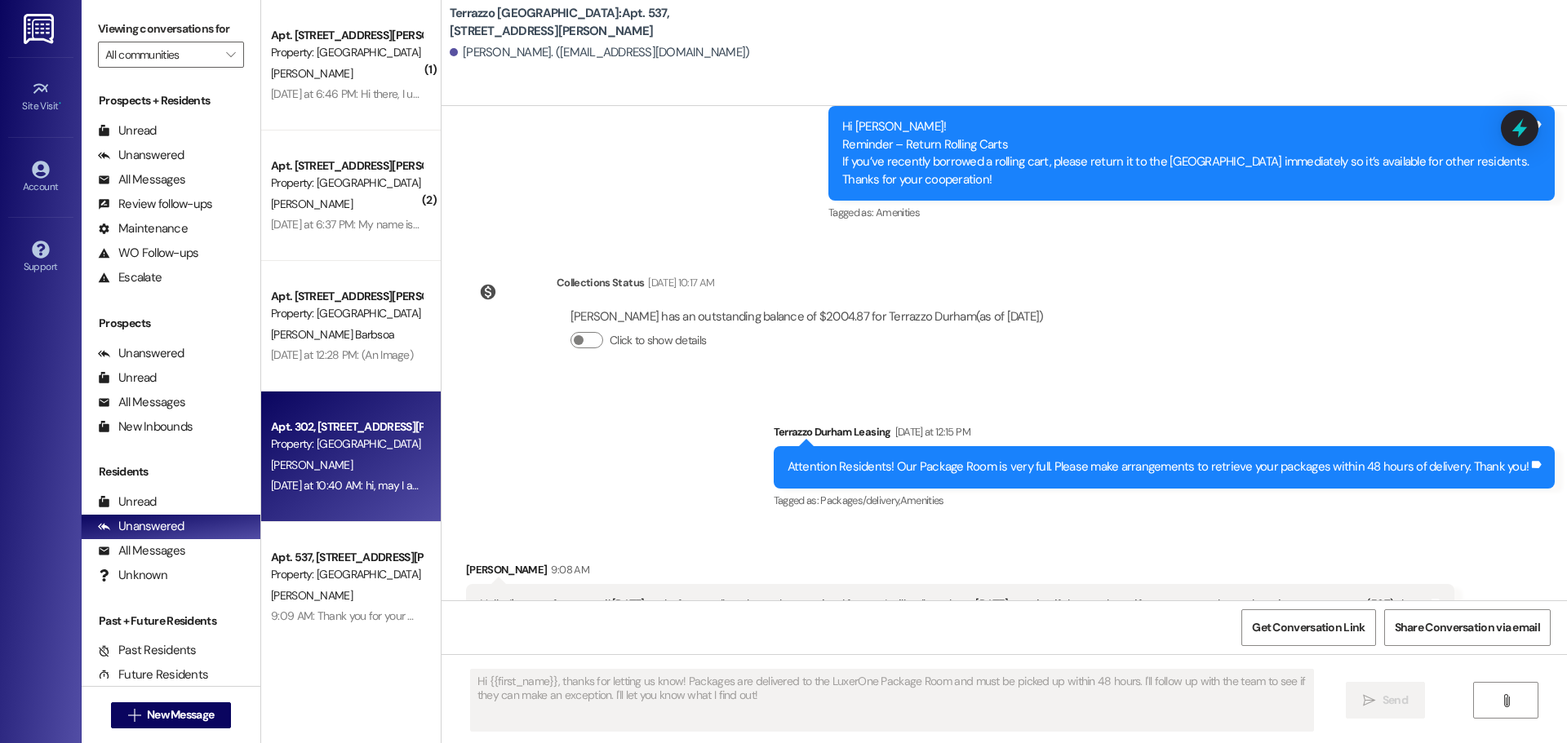
type textarea "Fetching suggested responses. Please feel free to read through the conversation…"
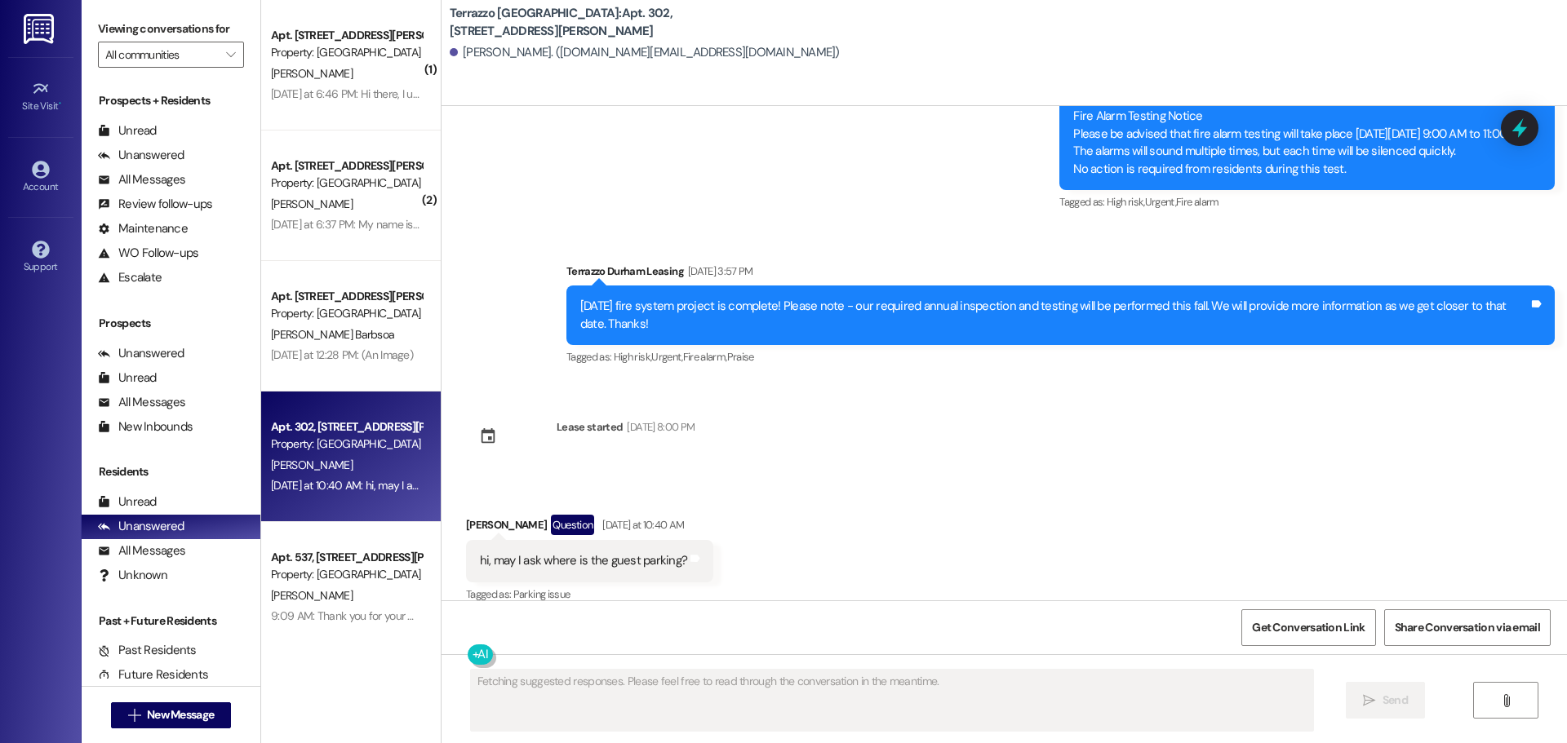
scroll to position [584, 0]
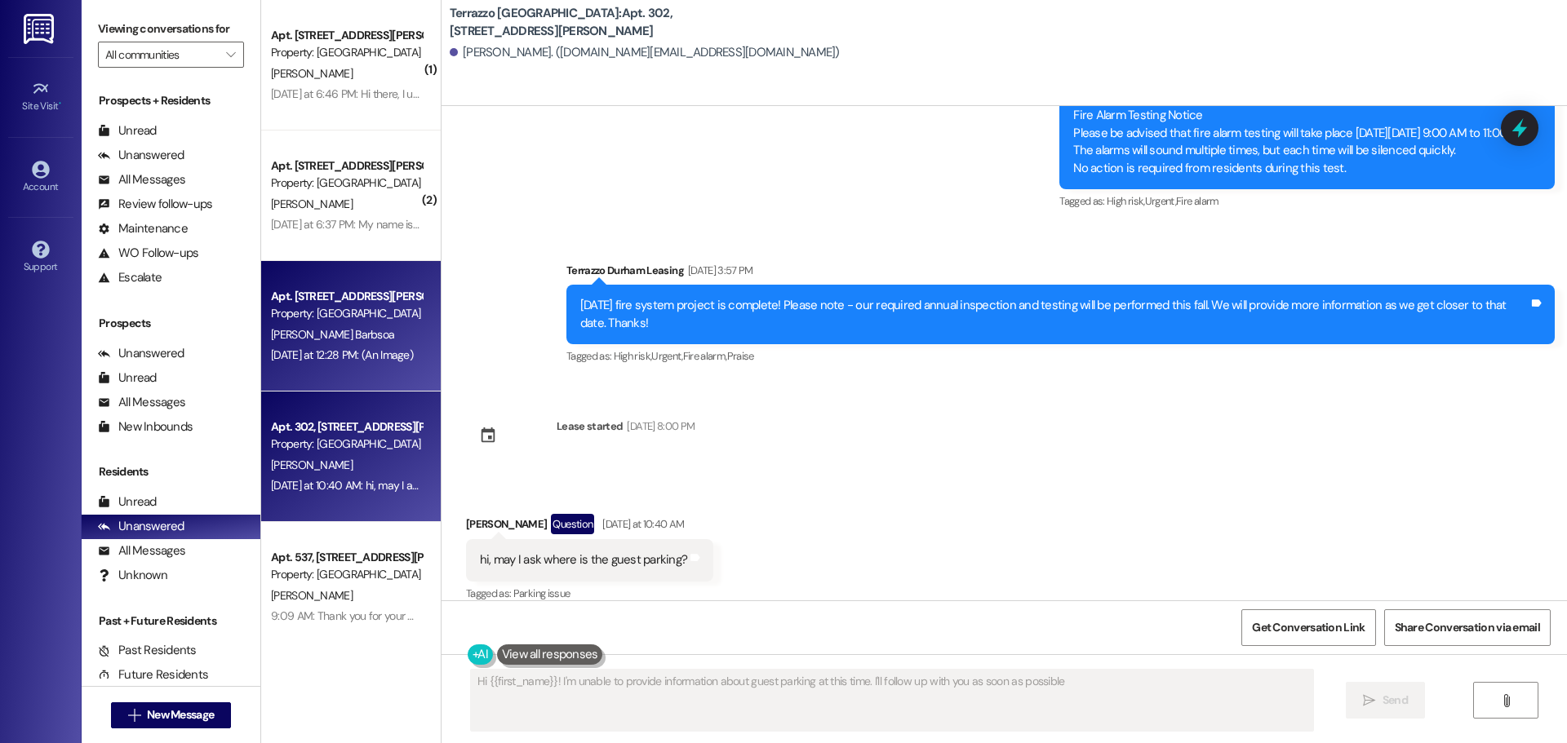
type textarea "Hi {{first_name}}! I'm unable to provide information about guest parking at thi…"
click at [348, 344] on div "[PERSON_NAME] Barbsoa" at bounding box center [346, 335] width 154 height 20
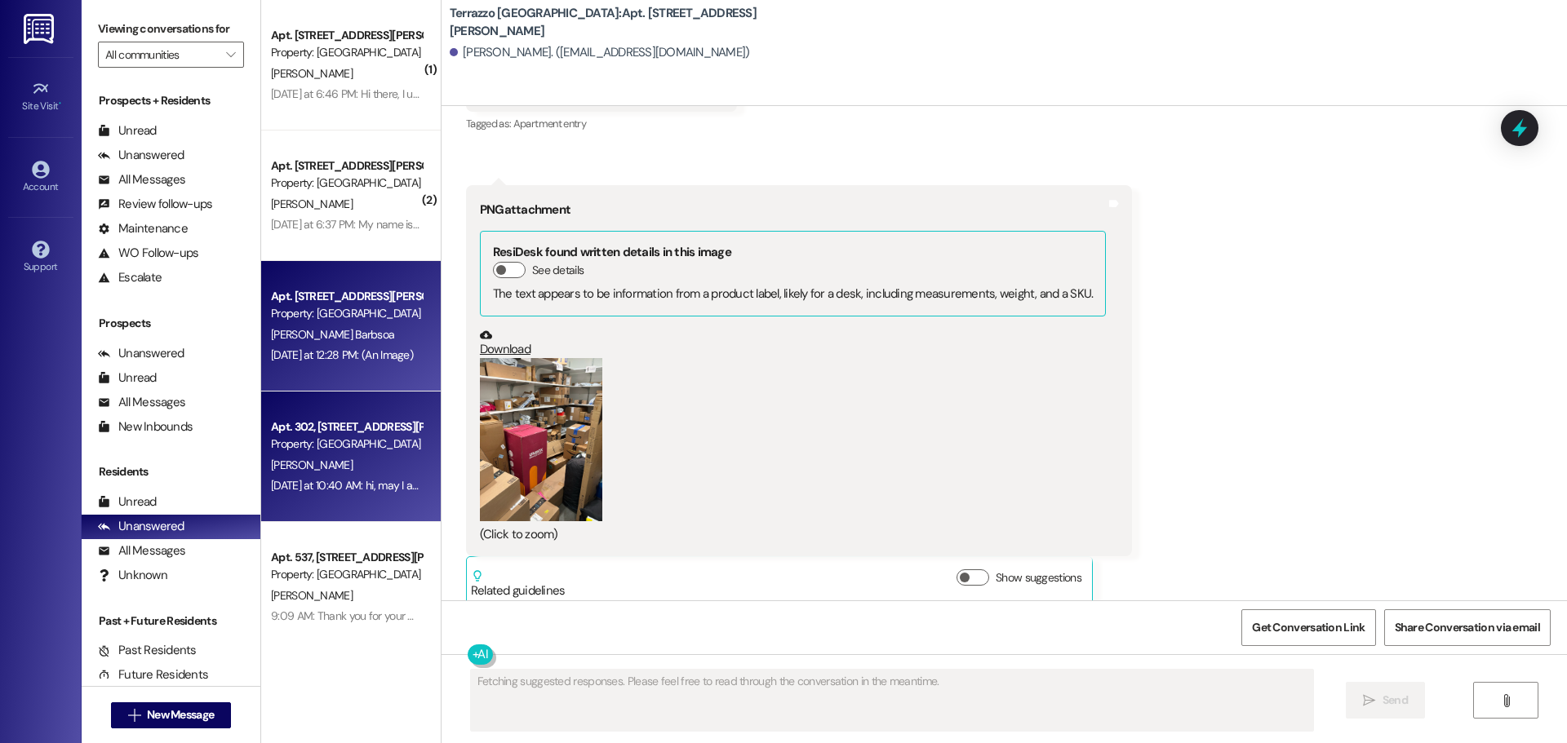
click at [343, 442] on div "Property: [GEOGRAPHIC_DATA]" at bounding box center [346, 444] width 151 height 17
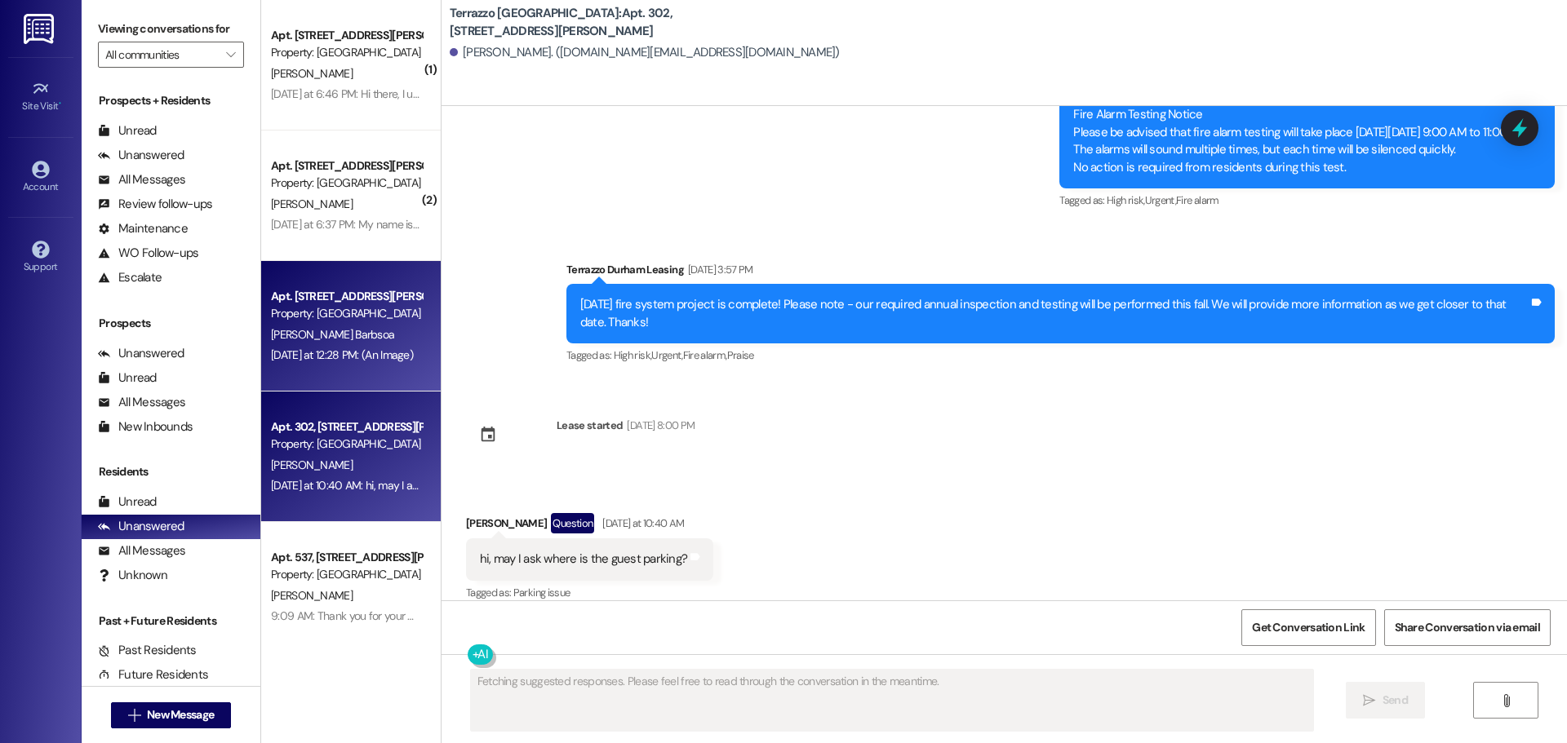
click at [350, 344] on div "[PERSON_NAME] Barbsoa" at bounding box center [346, 335] width 154 height 20
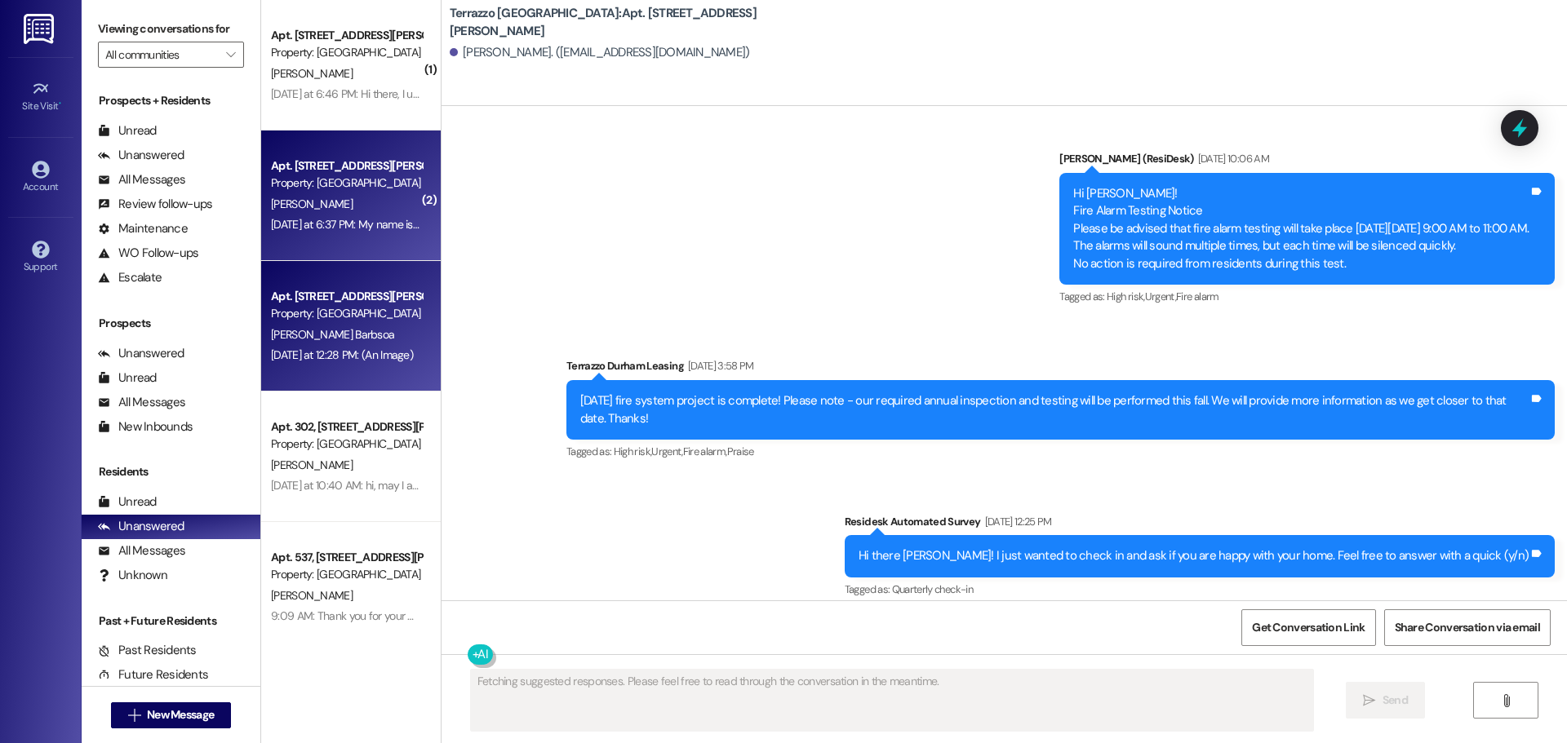
scroll to position [5430, 0]
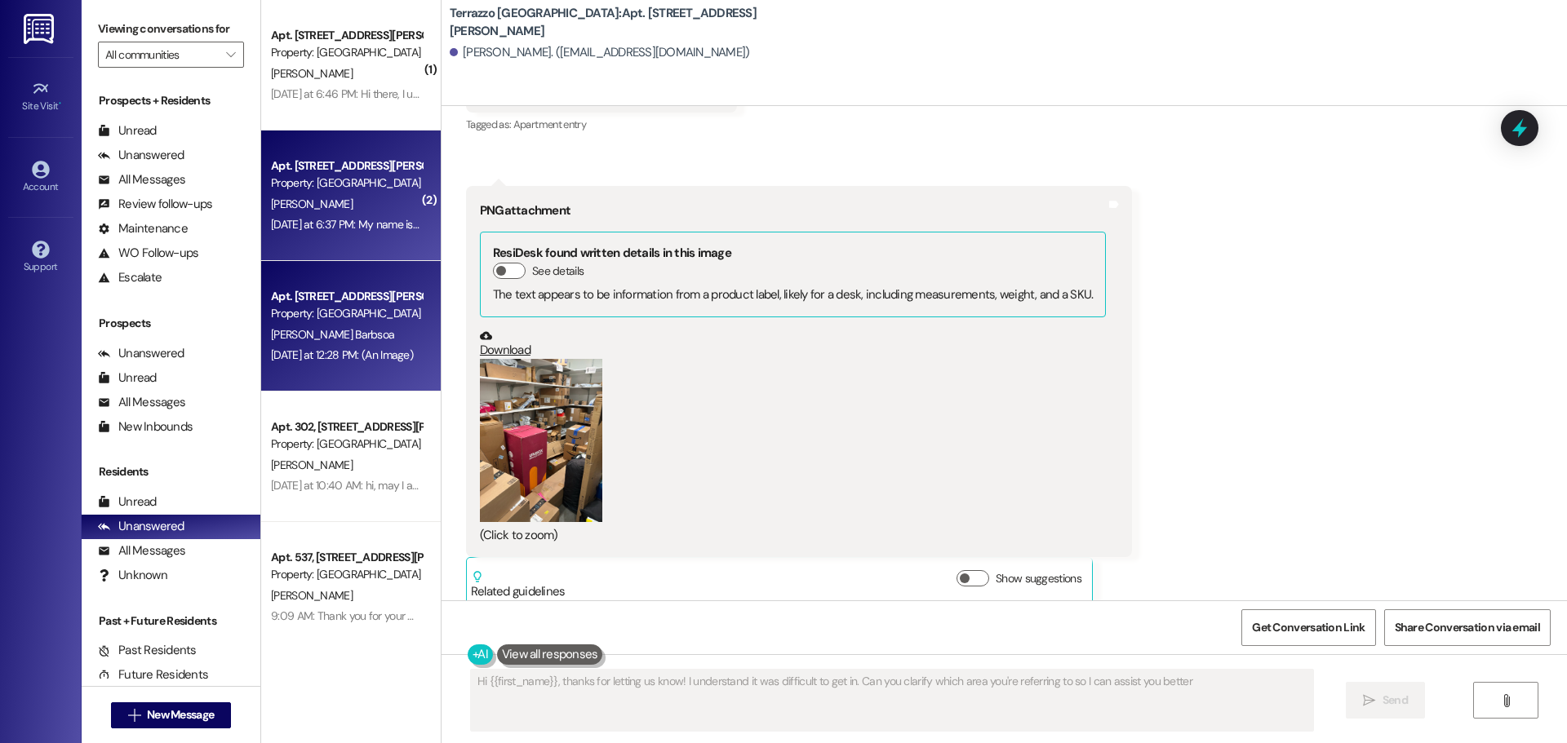
type textarea "Hi {{first_name}}, thanks for letting us know! I understand it was difficult to…"
click at [371, 233] on div "[DATE] at 6:37 PM: My name is [PERSON_NAME] and unit number is 203, if I not re…" at bounding box center [346, 225] width 154 height 20
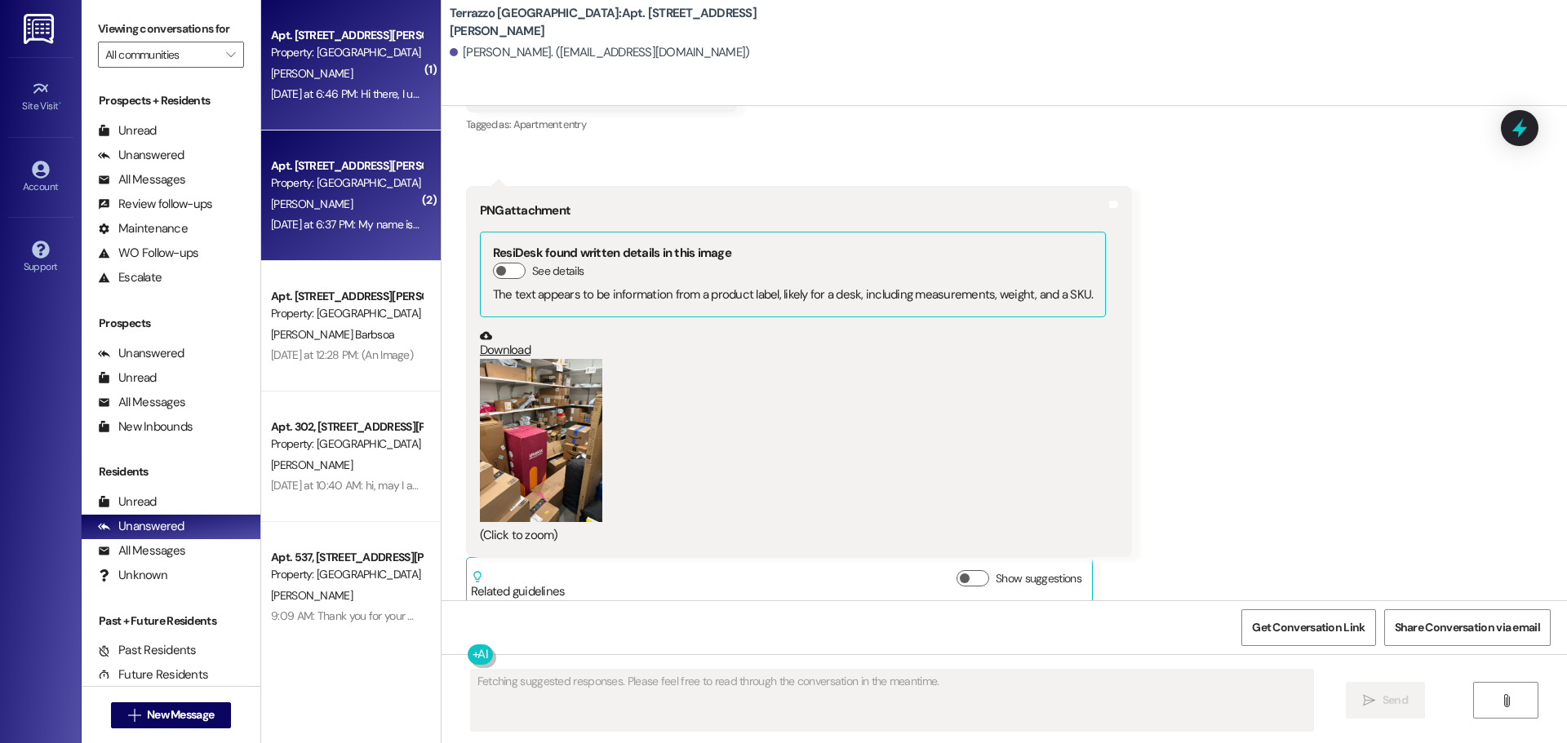
scroll to position [1039, 0]
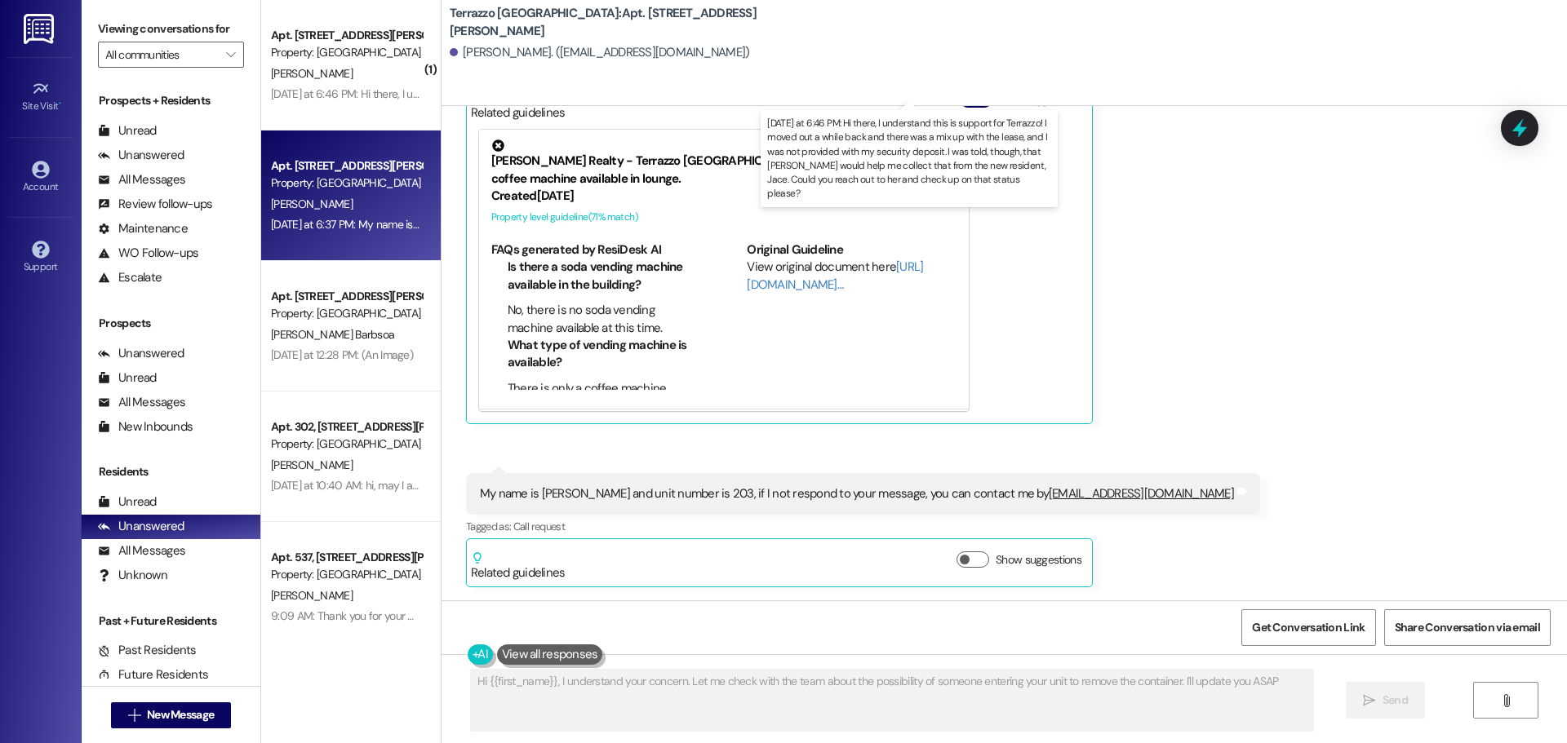
type textarea "Hi {{first_name}}, I understand your concern. Let me check with the team about …"
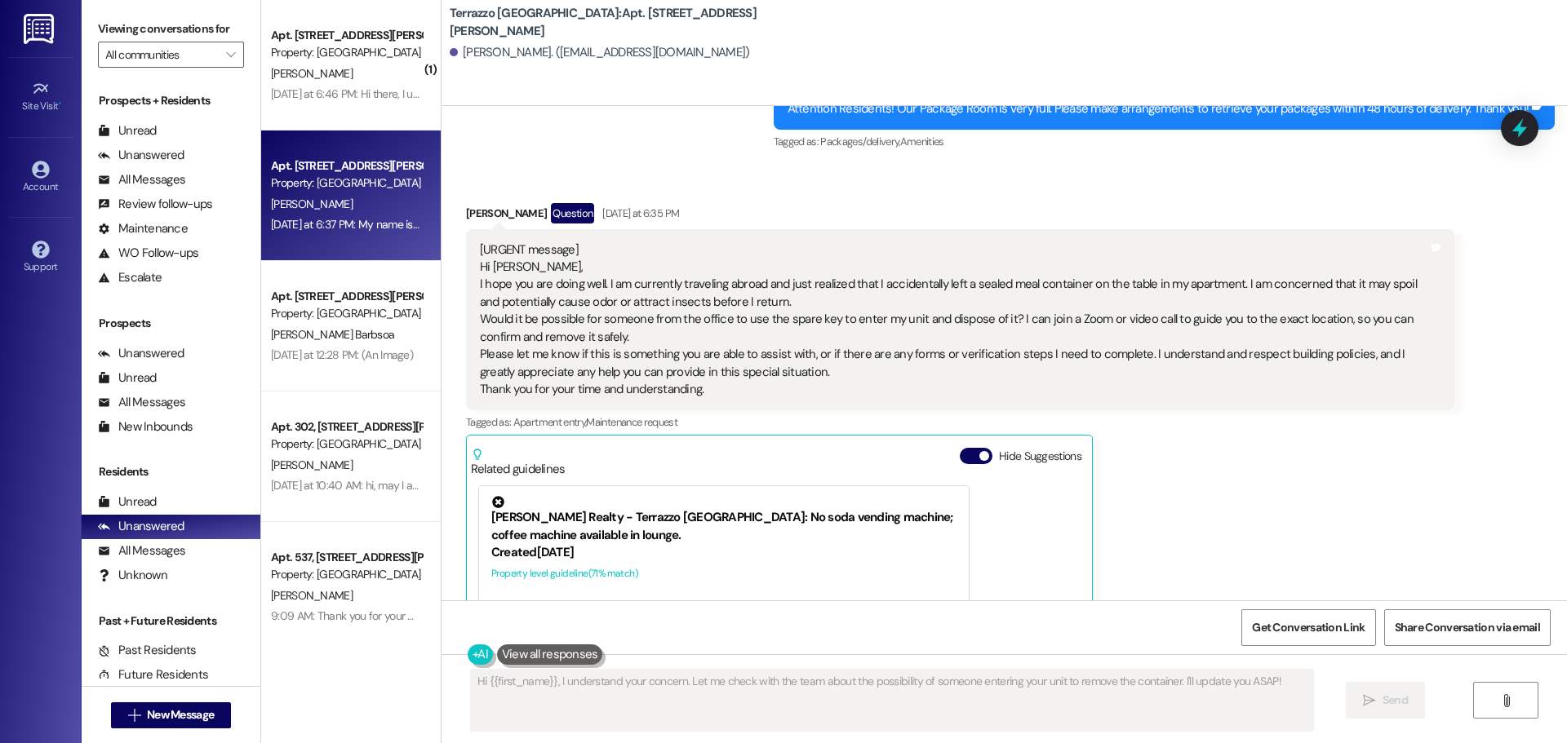
scroll to position [631, 0]
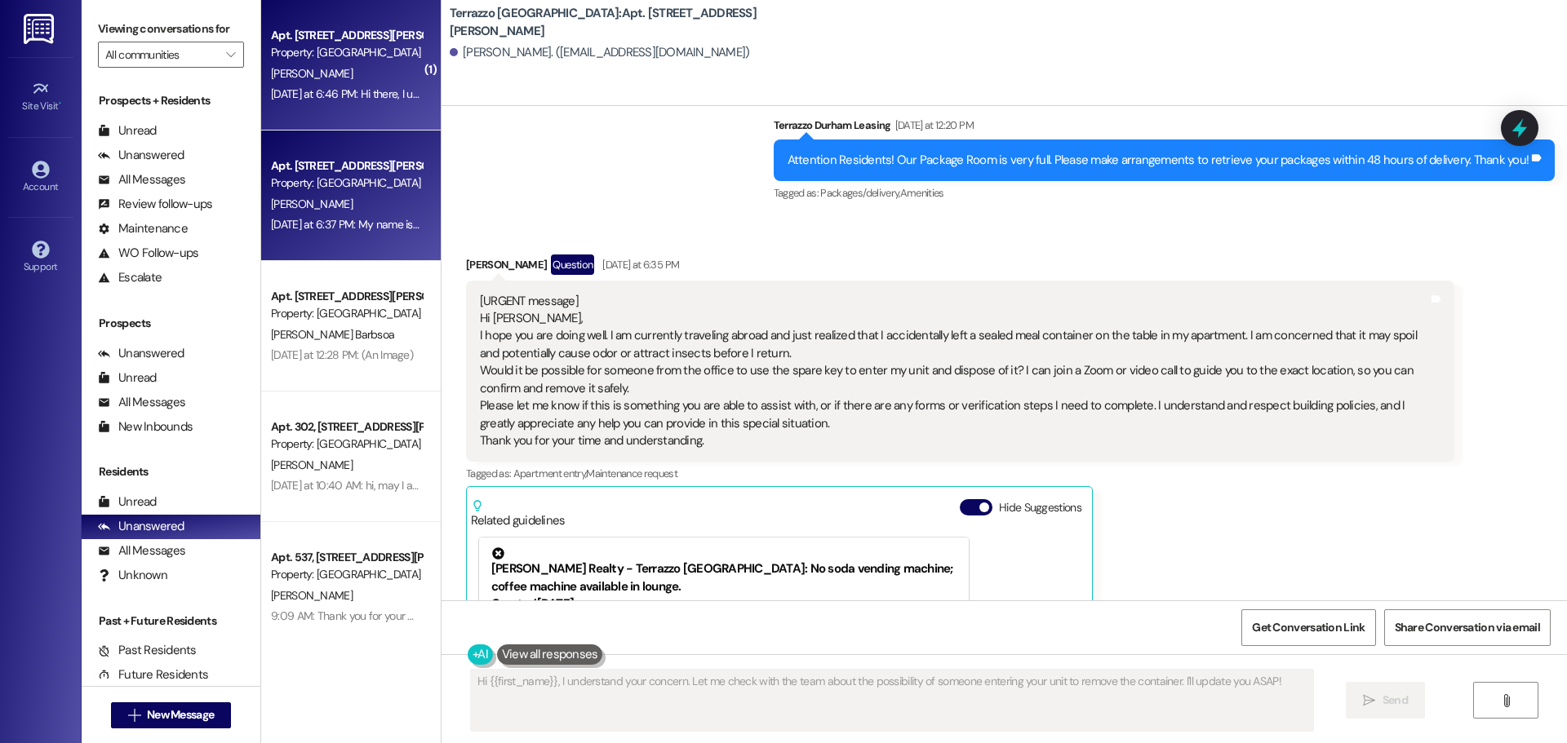
click at [351, 118] on div "Apt. 301, [STREET_ADDRESS][PERSON_NAME] Property: Terrazzo Durham [PERSON_NAME]…" at bounding box center [351, 65] width 180 height 131
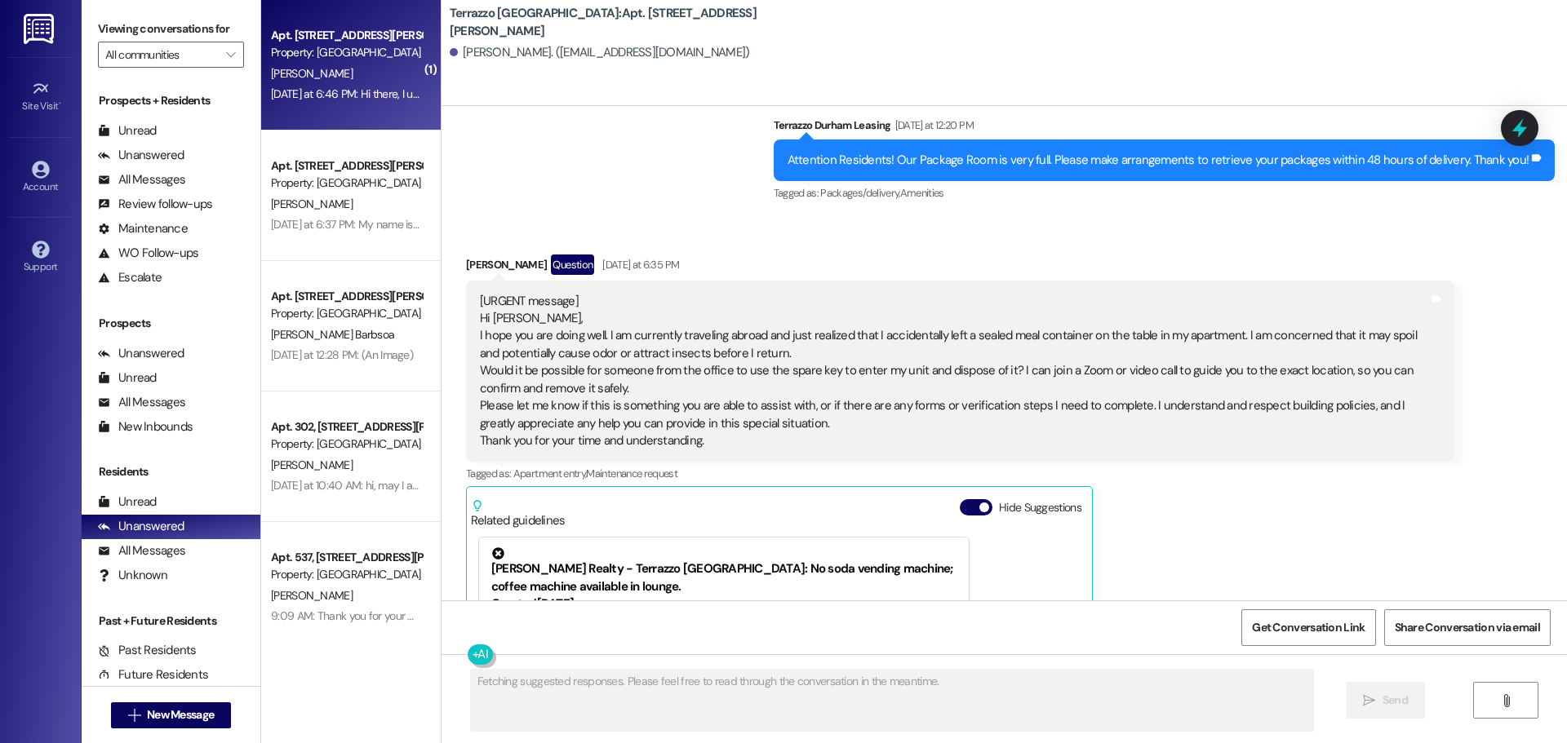
scroll to position [134, 0]
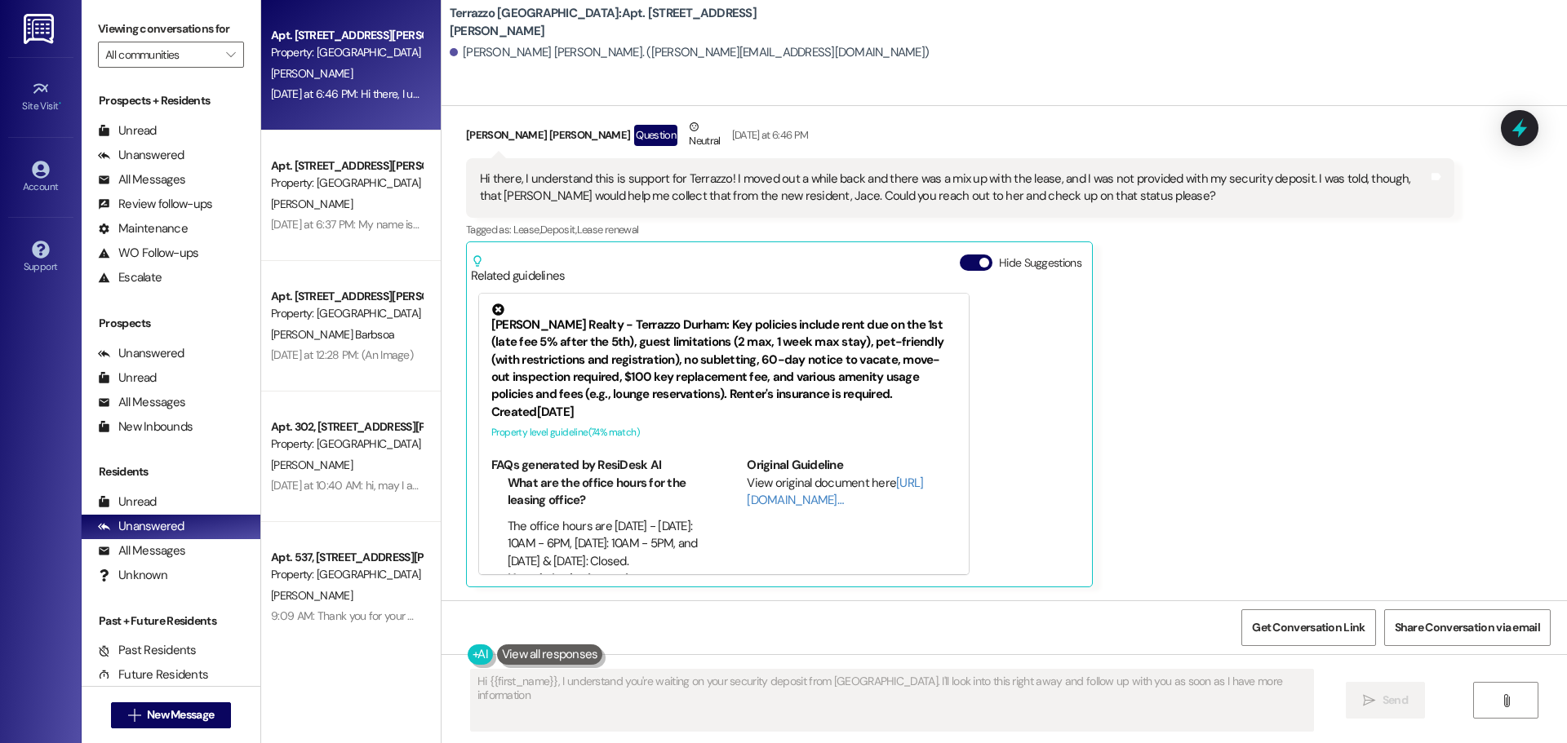
type textarea "Hi {{first_name}}, I understand you're waiting on your security deposit from [G…"
click at [382, 57] on div "Property: [GEOGRAPHIC_DATA]" at bounding box center [346, 52] width 151 height 17
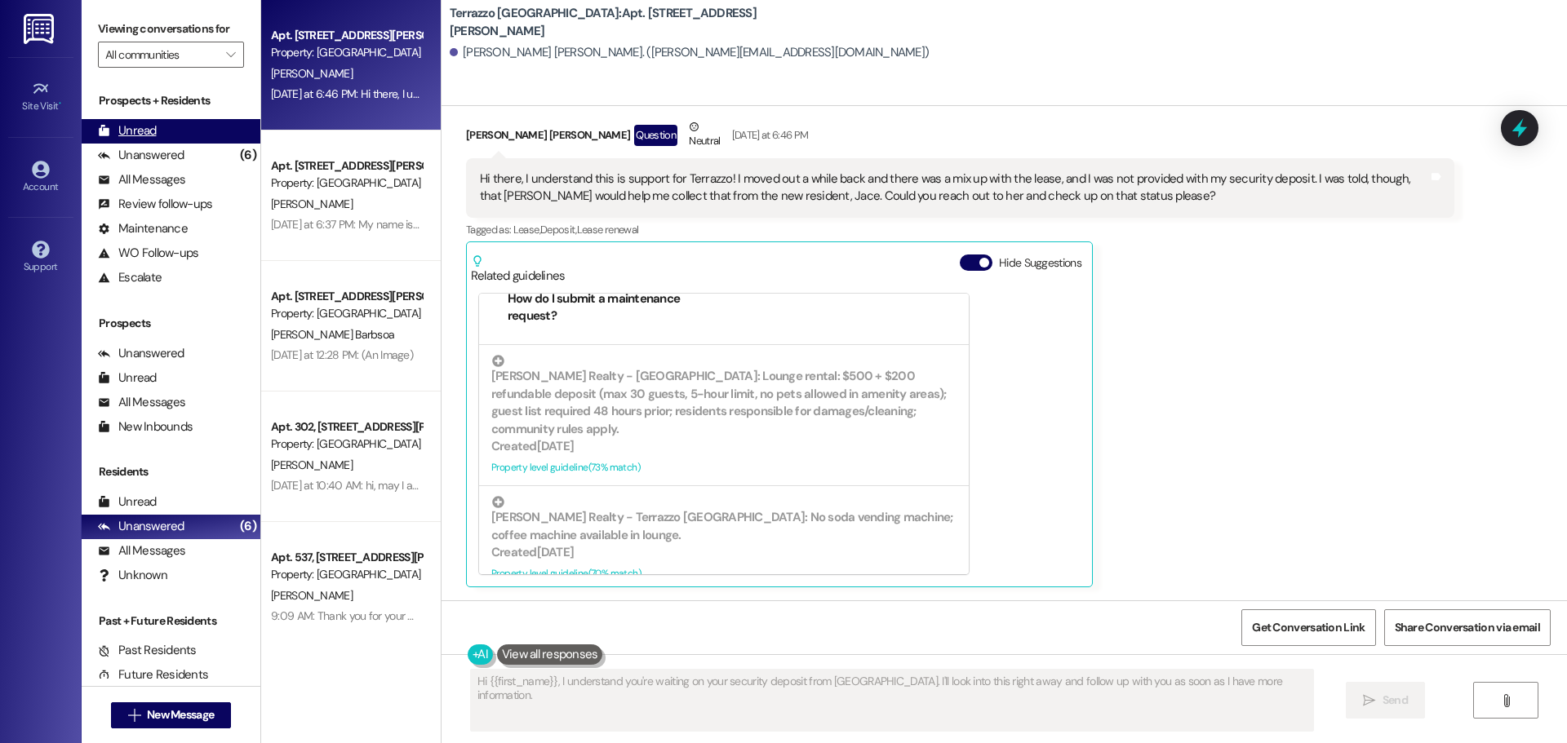
click at [149, 130] on div "Unread" at bounding box center [127, 130] width 59 height 17
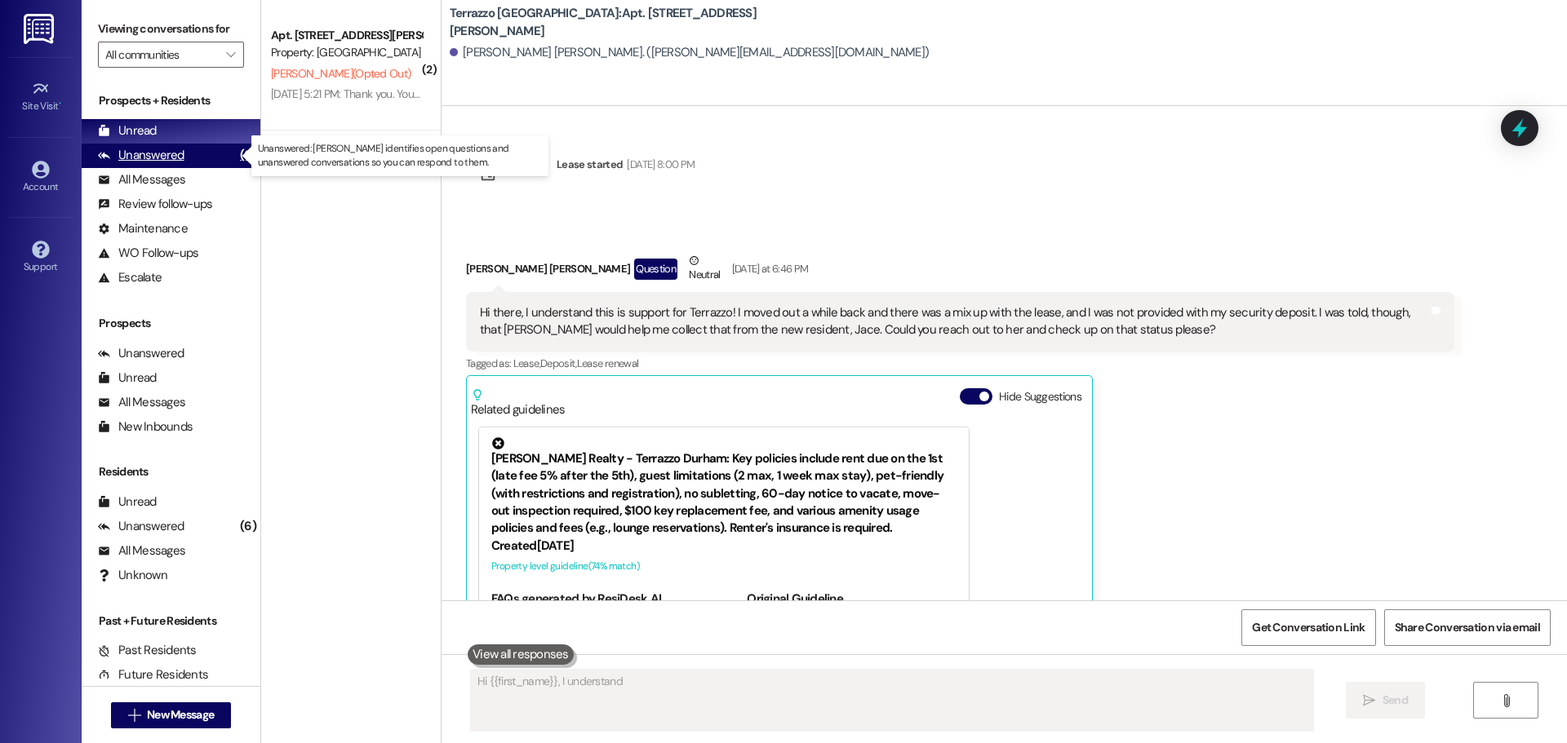
click at [169, 155] on div "Unanswered" at bounding box center [141, 155] width 87 height 17
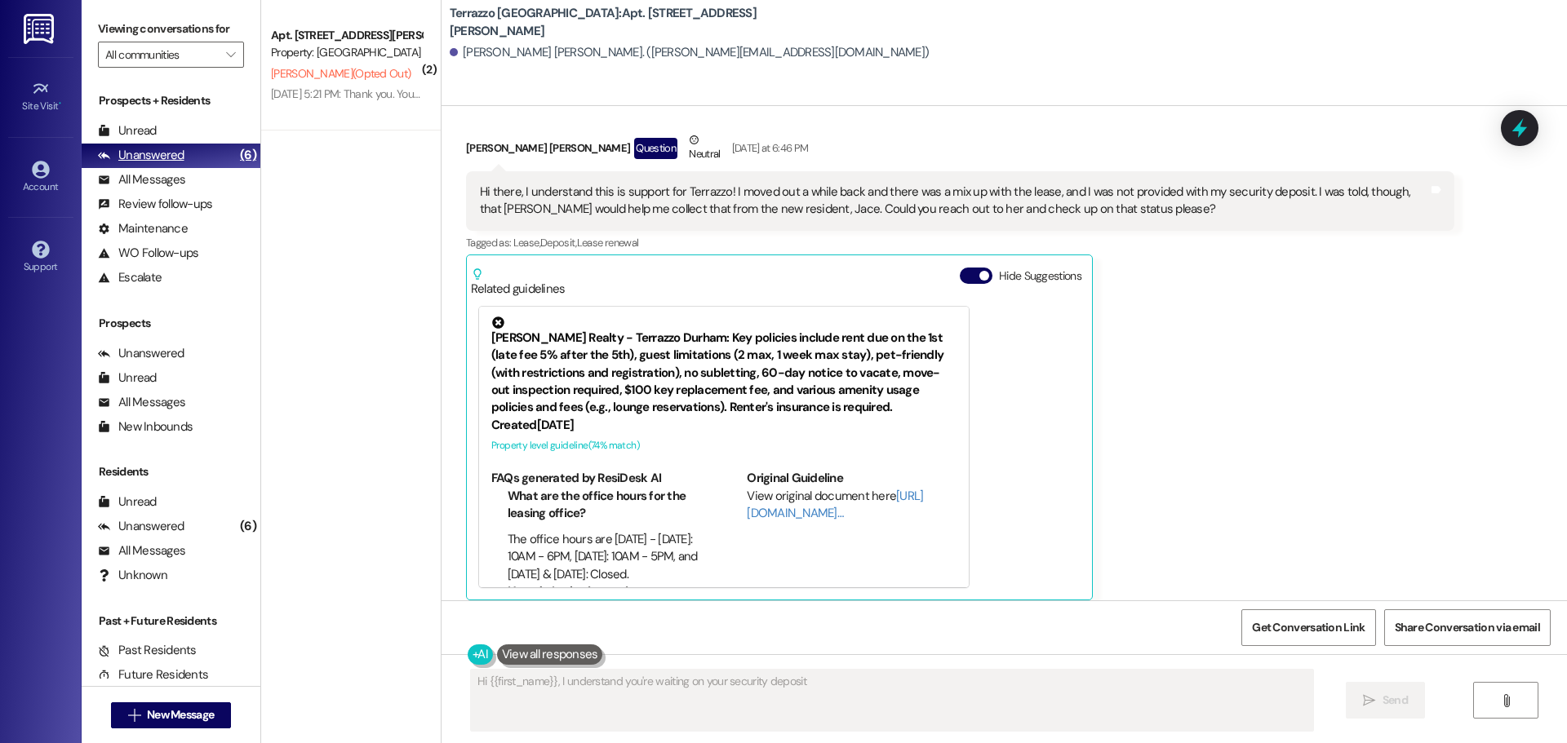
scroll to position [133, 0]
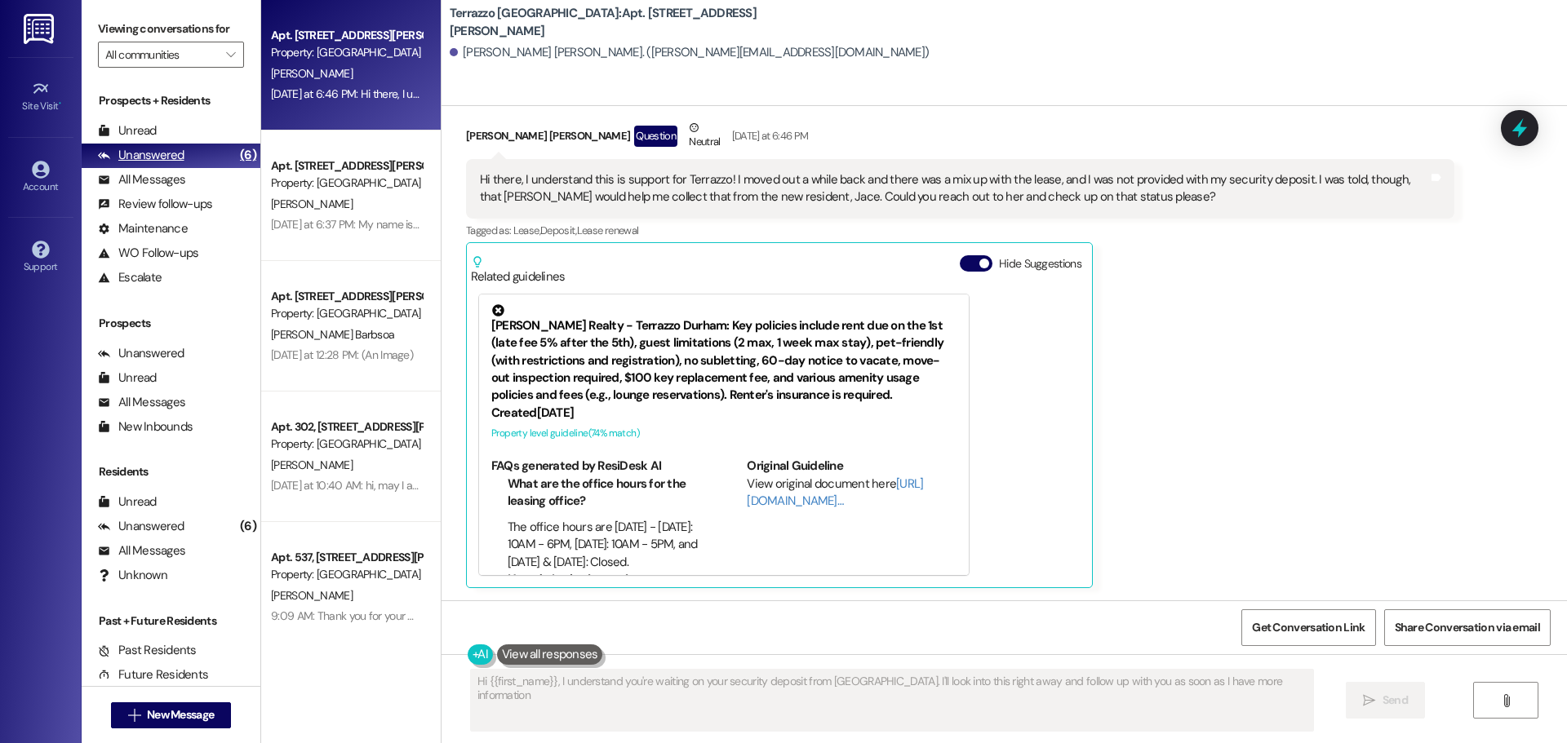
type textarea "Hi {{first_name}}, I understand you're waiting on your security deposit from [G…"
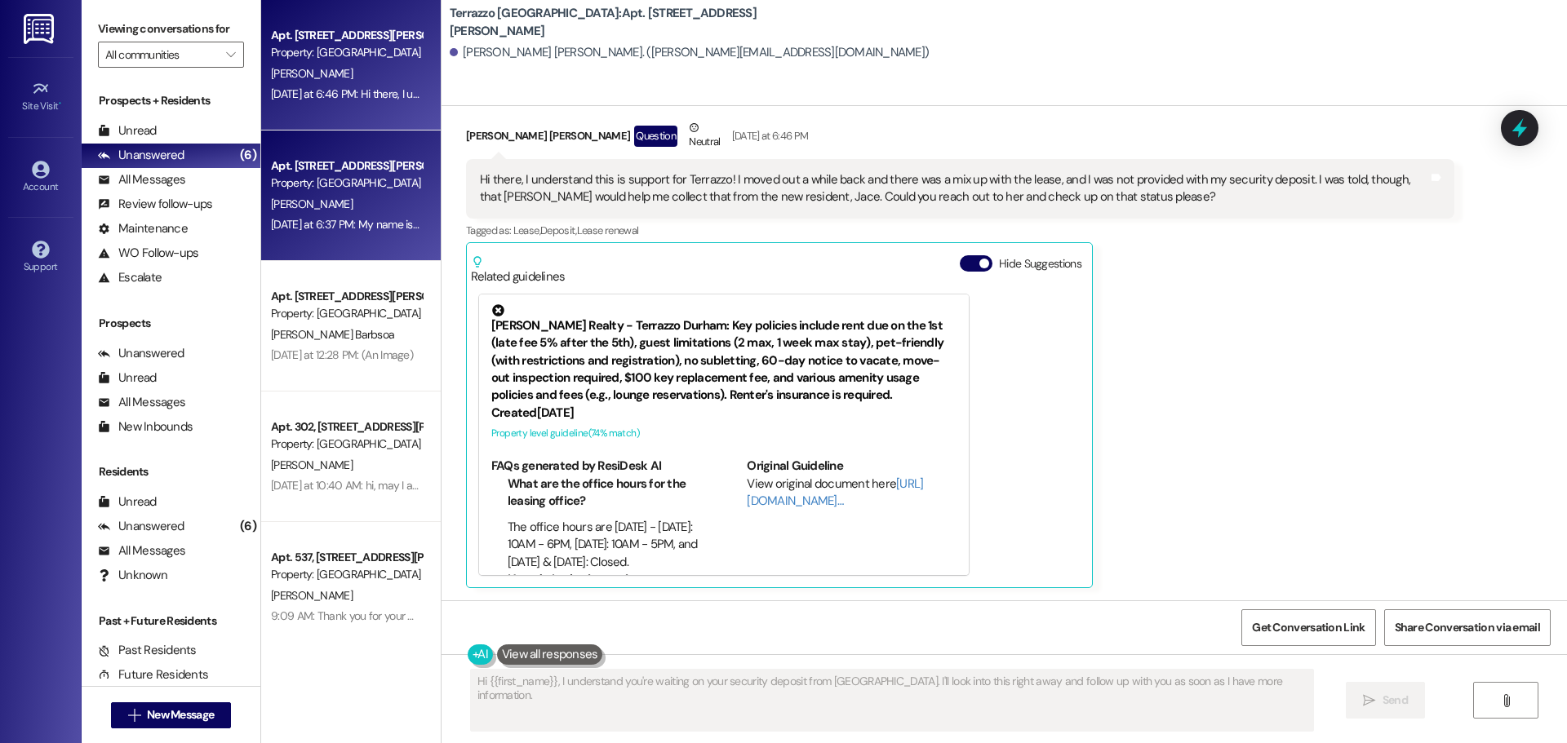
scroll to position [417, 0]
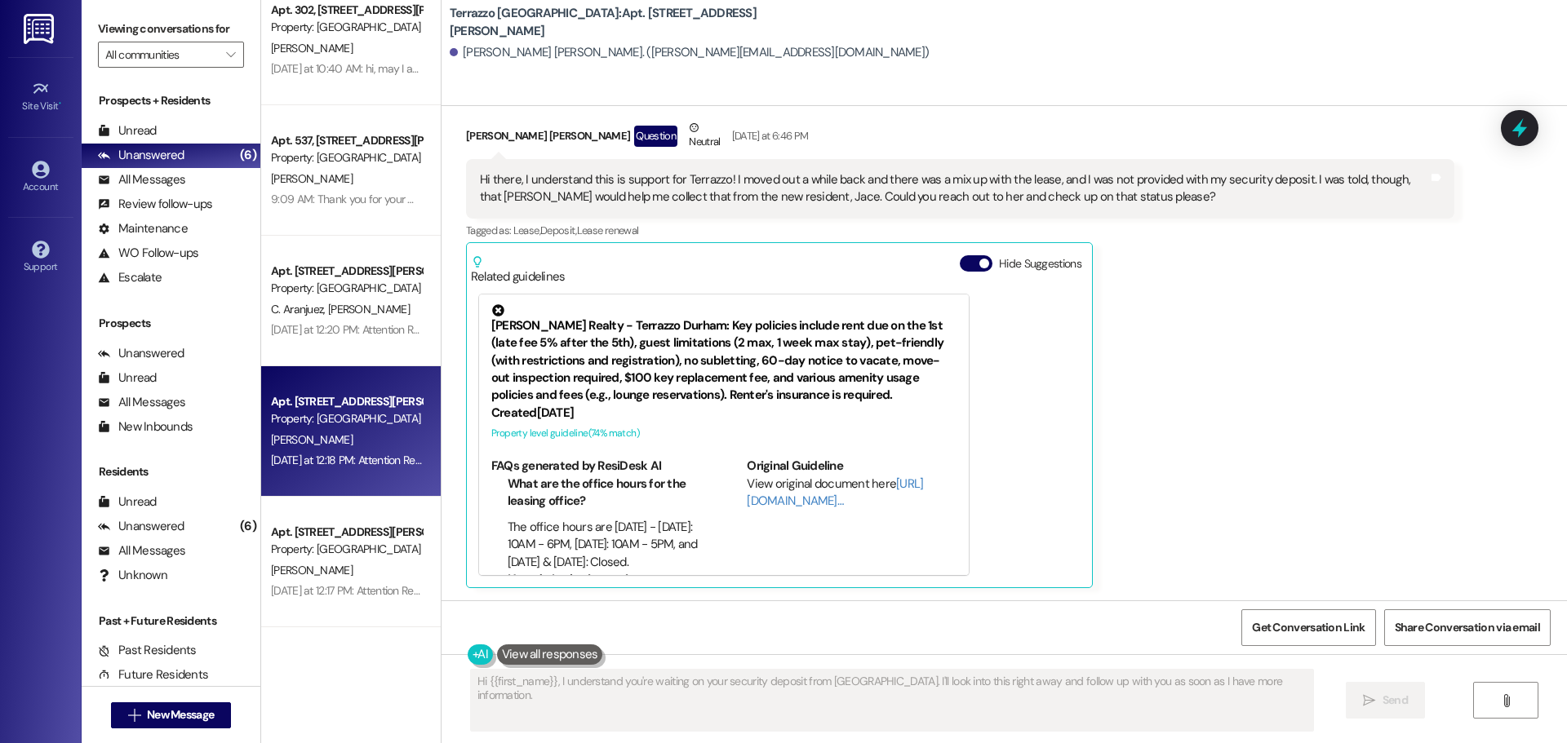
click at [370, 454] on div "[DATE] at 12:18 PM: Attention Residents! Our Package Room is very full. Please …" at bounding box center [652, 460] width 763 height 15
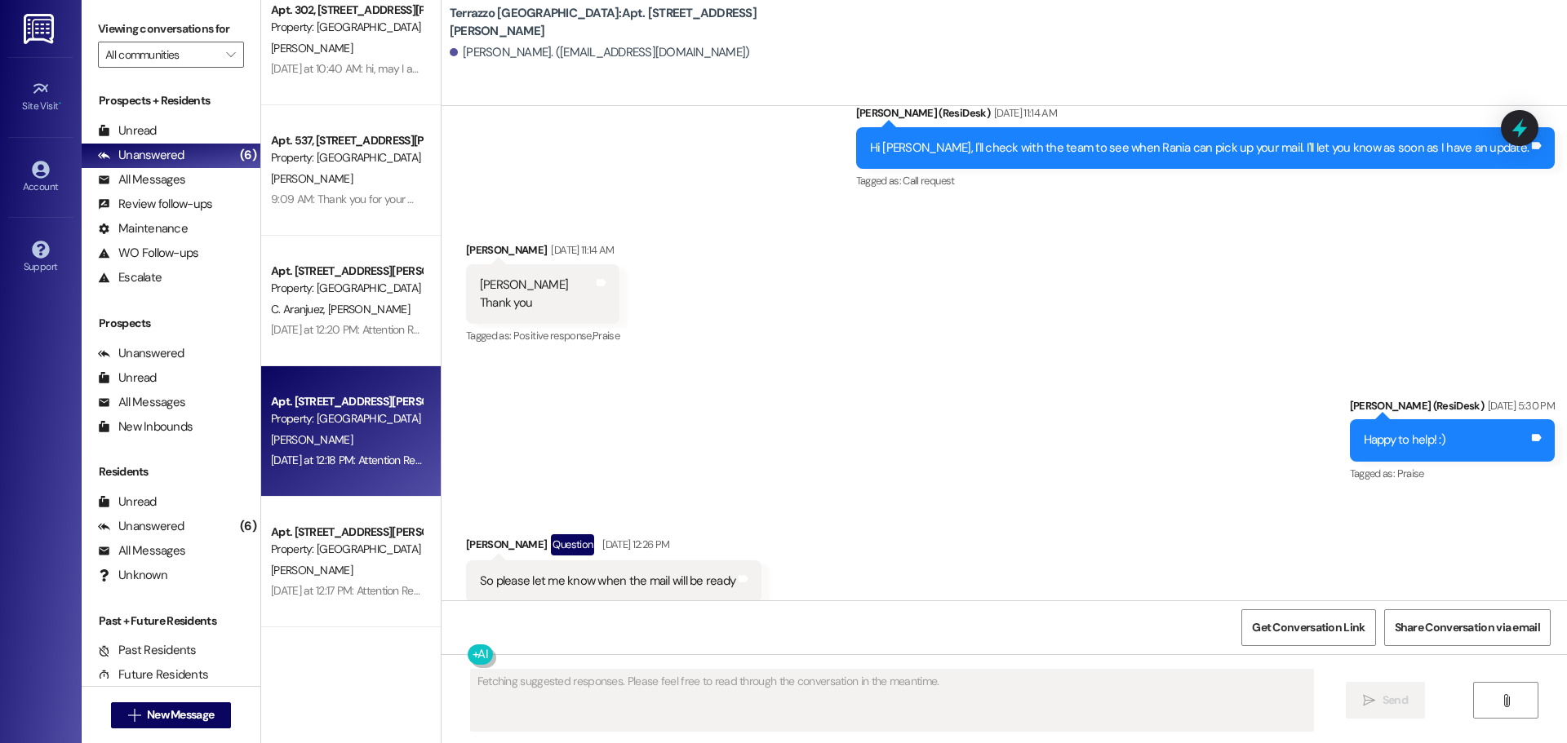
scroll to position [4034, 0]
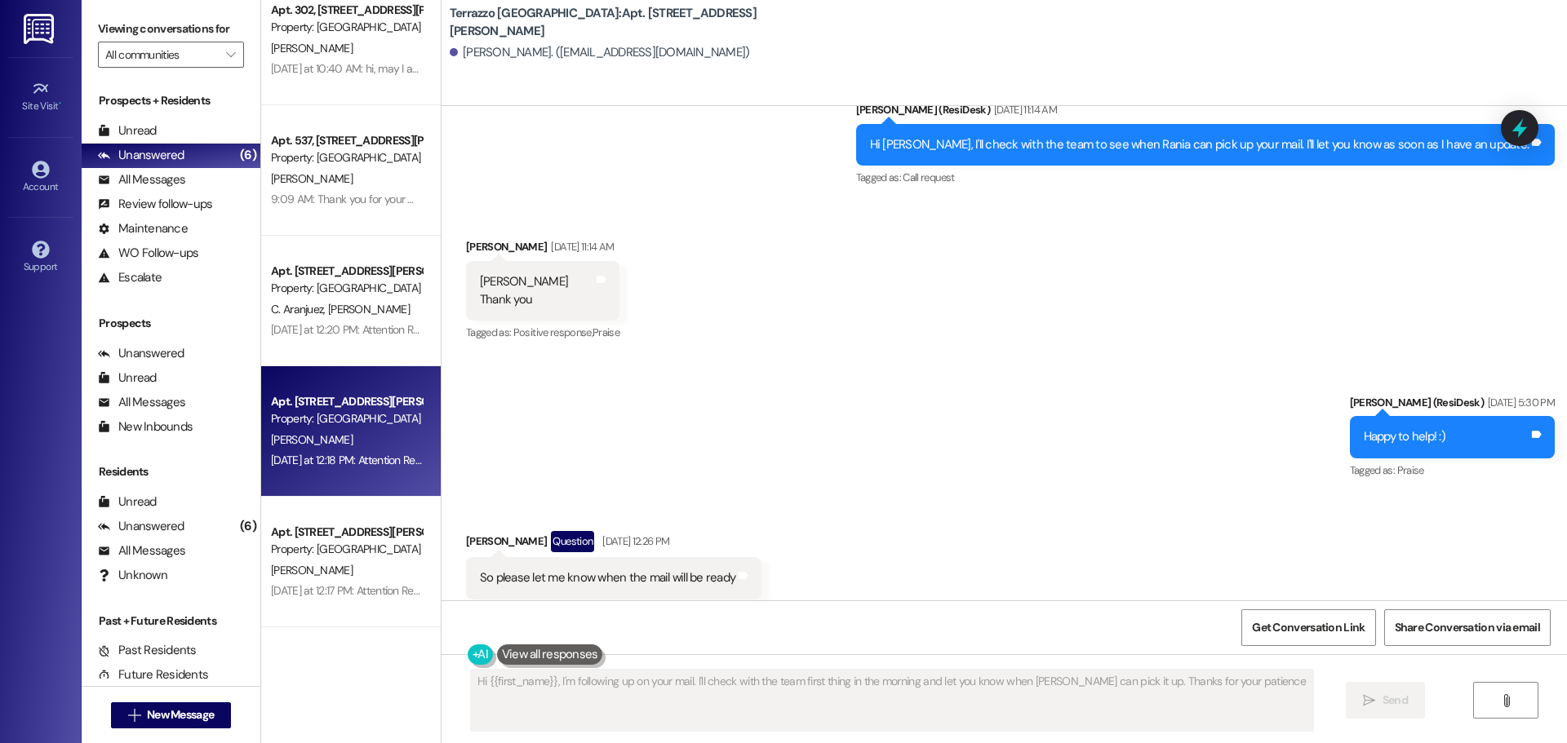
type textarea "Hi {{first_name}}, I'm following up on your mail. I'll check with the team firs…"
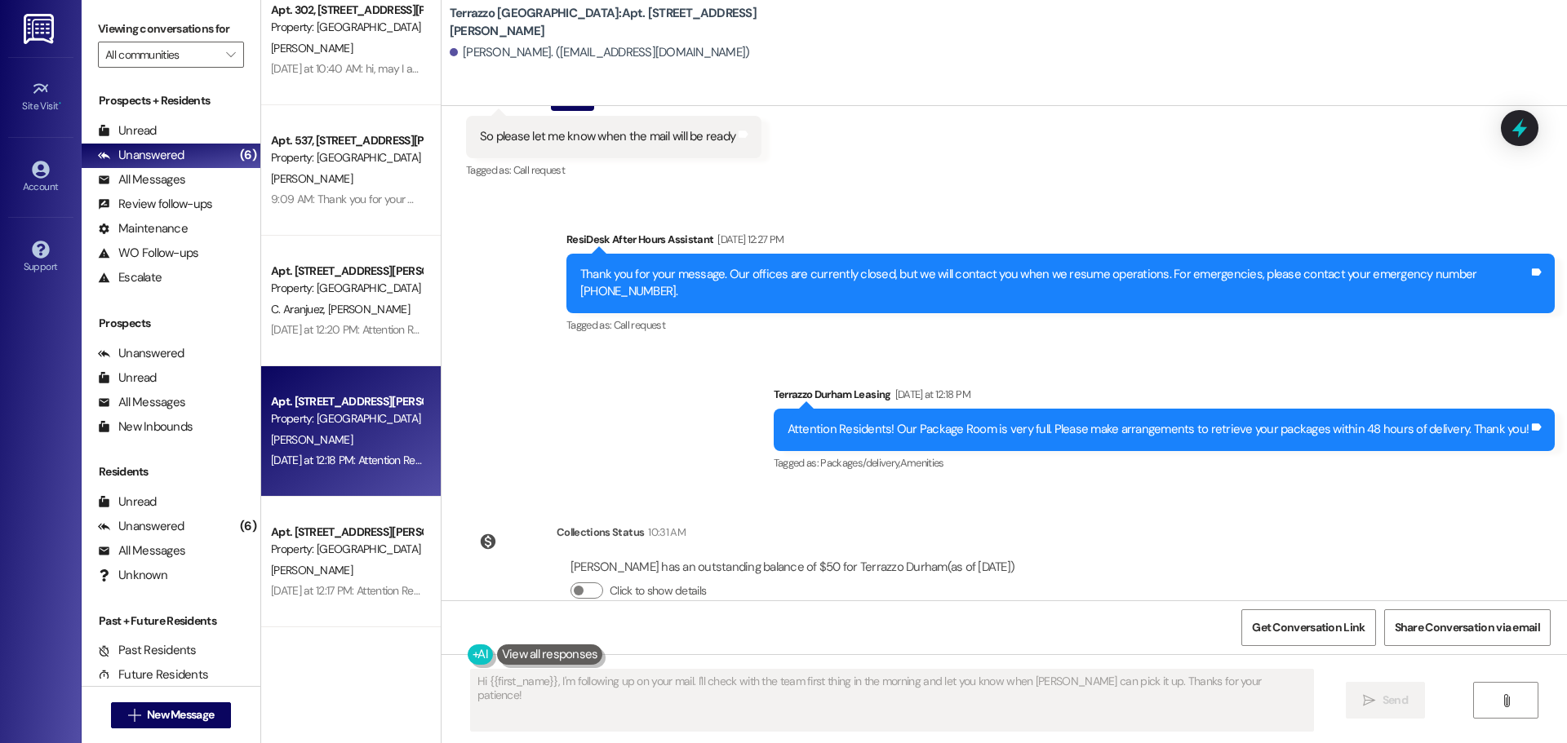
scroll to position [4478, 0]
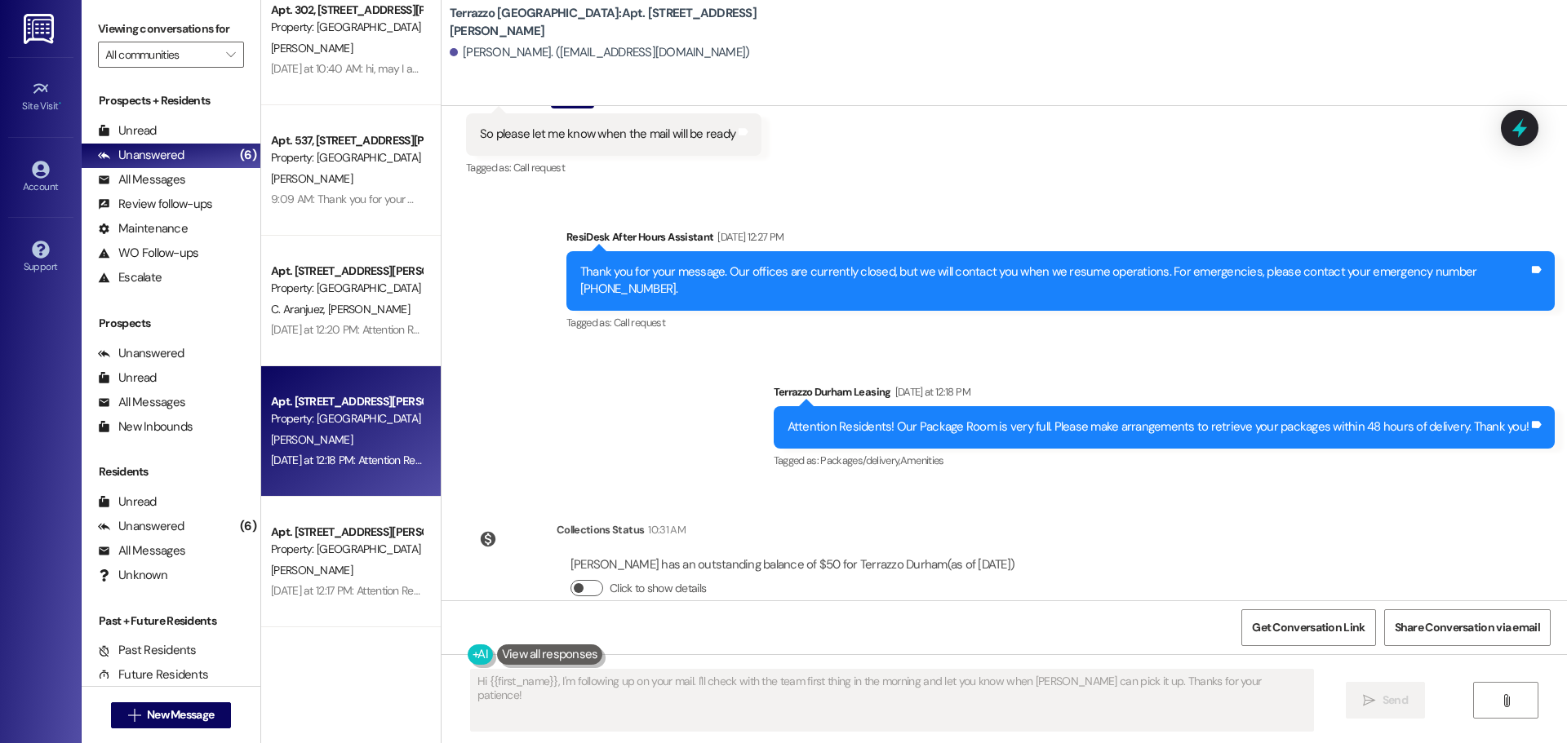
click at [579, 580] on button "Click to show details" at bounding box center [586, 588] width 33 height 16
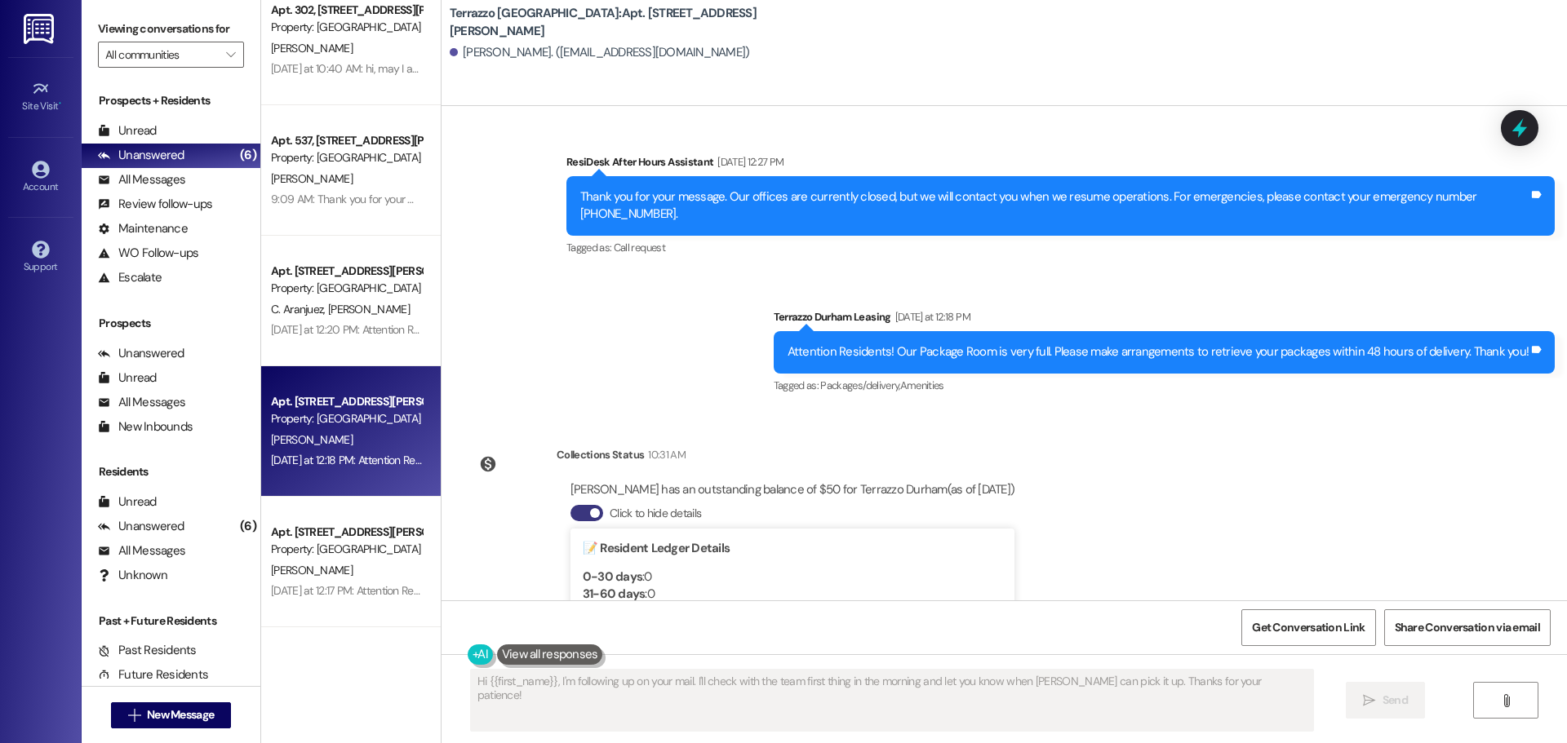
scroll to position [4723, 0]
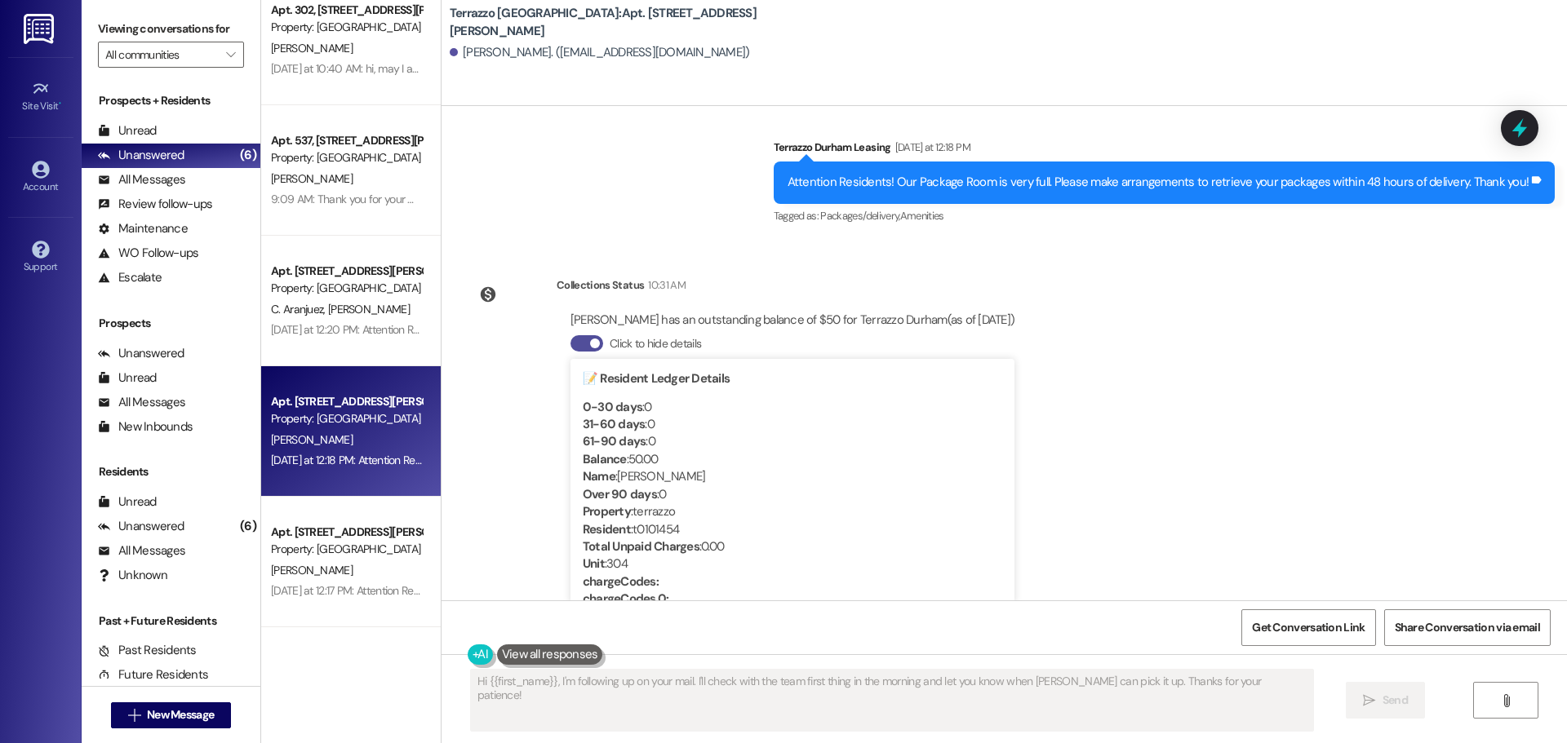
click at [570, 335] on button "Click to hide details" at bounding box center [586, 343] width 33 height 16
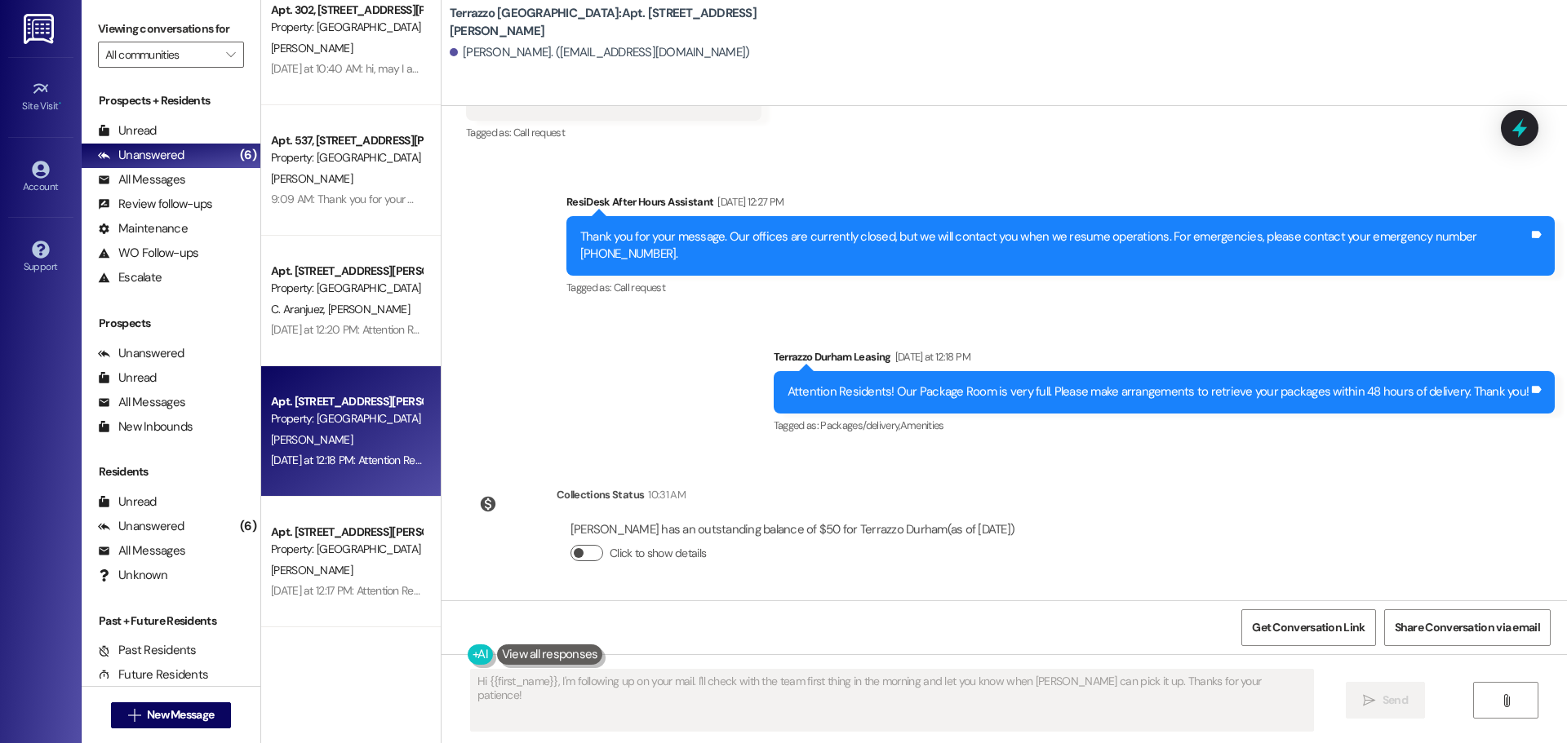
scroll to position [4478, 0]
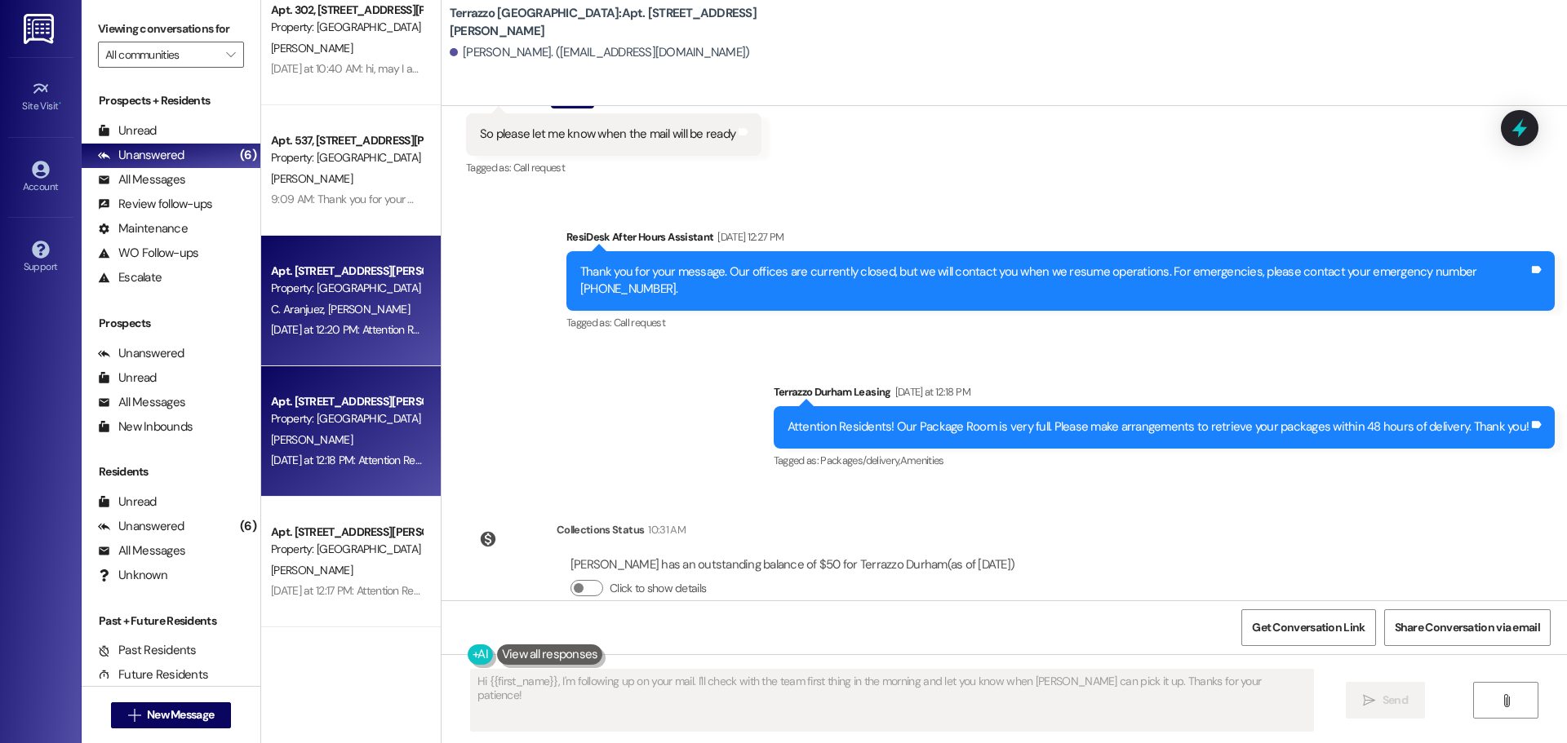
click at [322, 286] on div "Property: [GEOGRAPHIC_DATA]" at bounding box center [346, 288] width 151 height 17
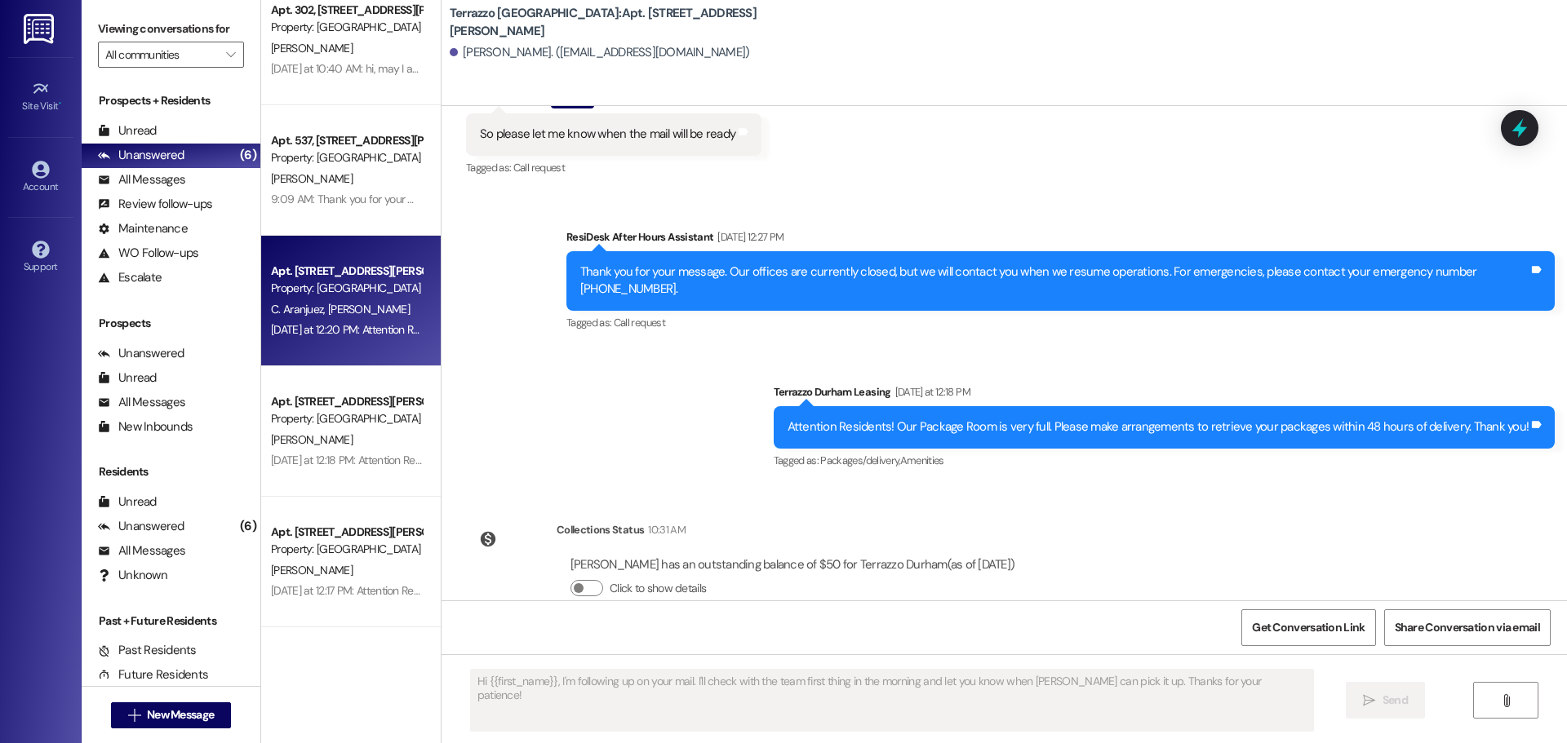
type textarea "Fetching suggested responses. Please feel free to read through the conversation…"
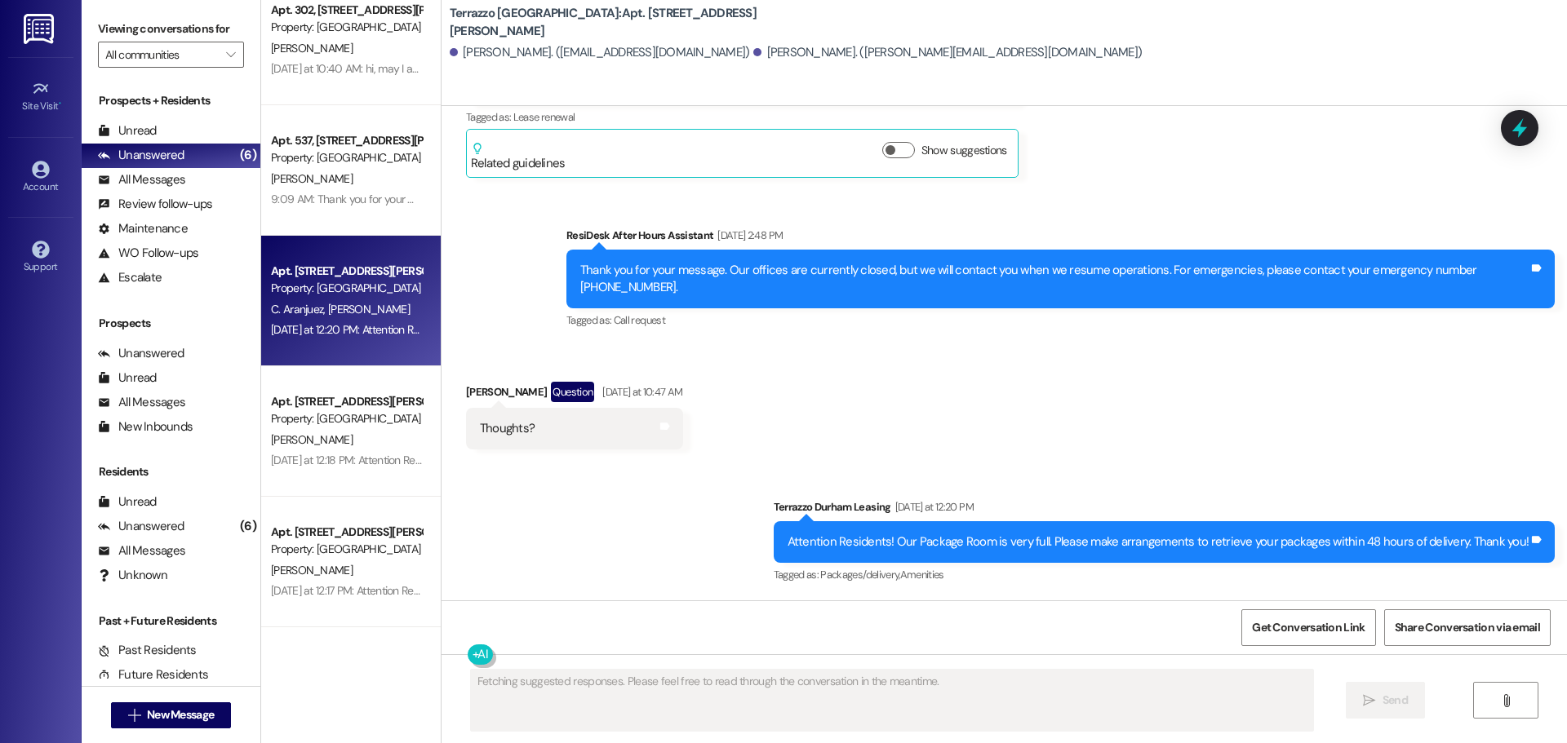
scroll to position [4112, 0]
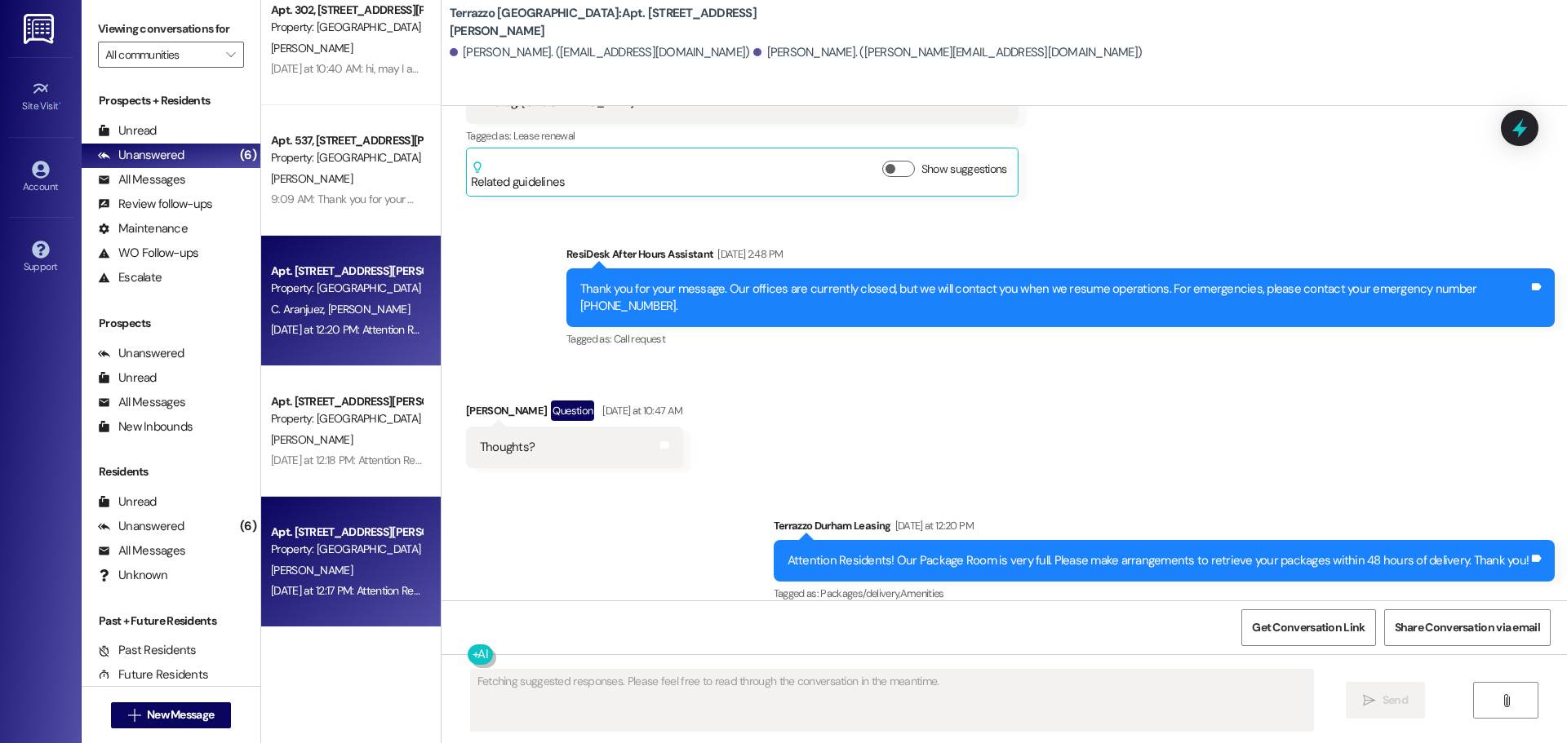
click at [348, 546] on div "Property: [GEOGRAPHIC_DATA]" at bounding box center [346, 549] width 151 height 17
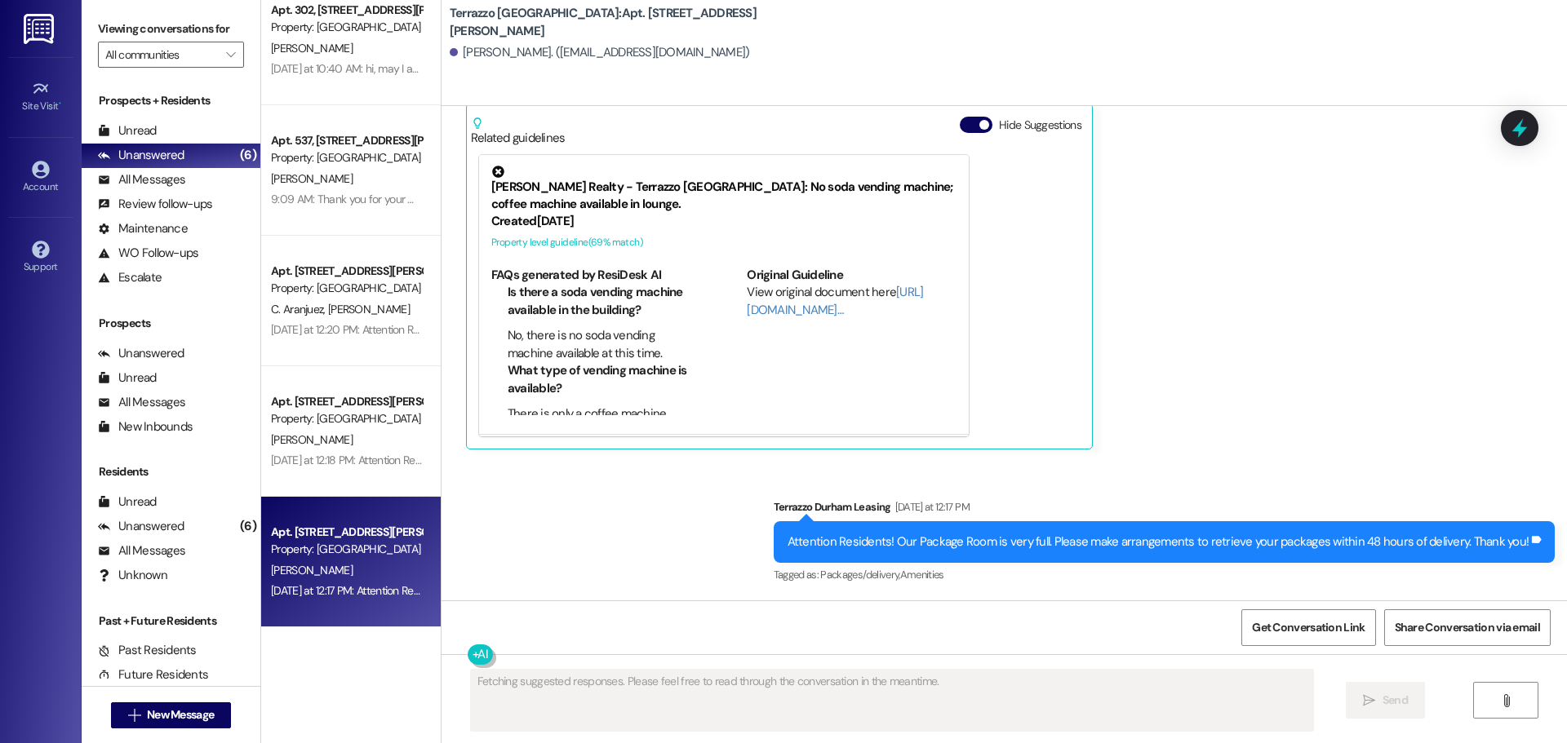
scroll to position [2599, 0]
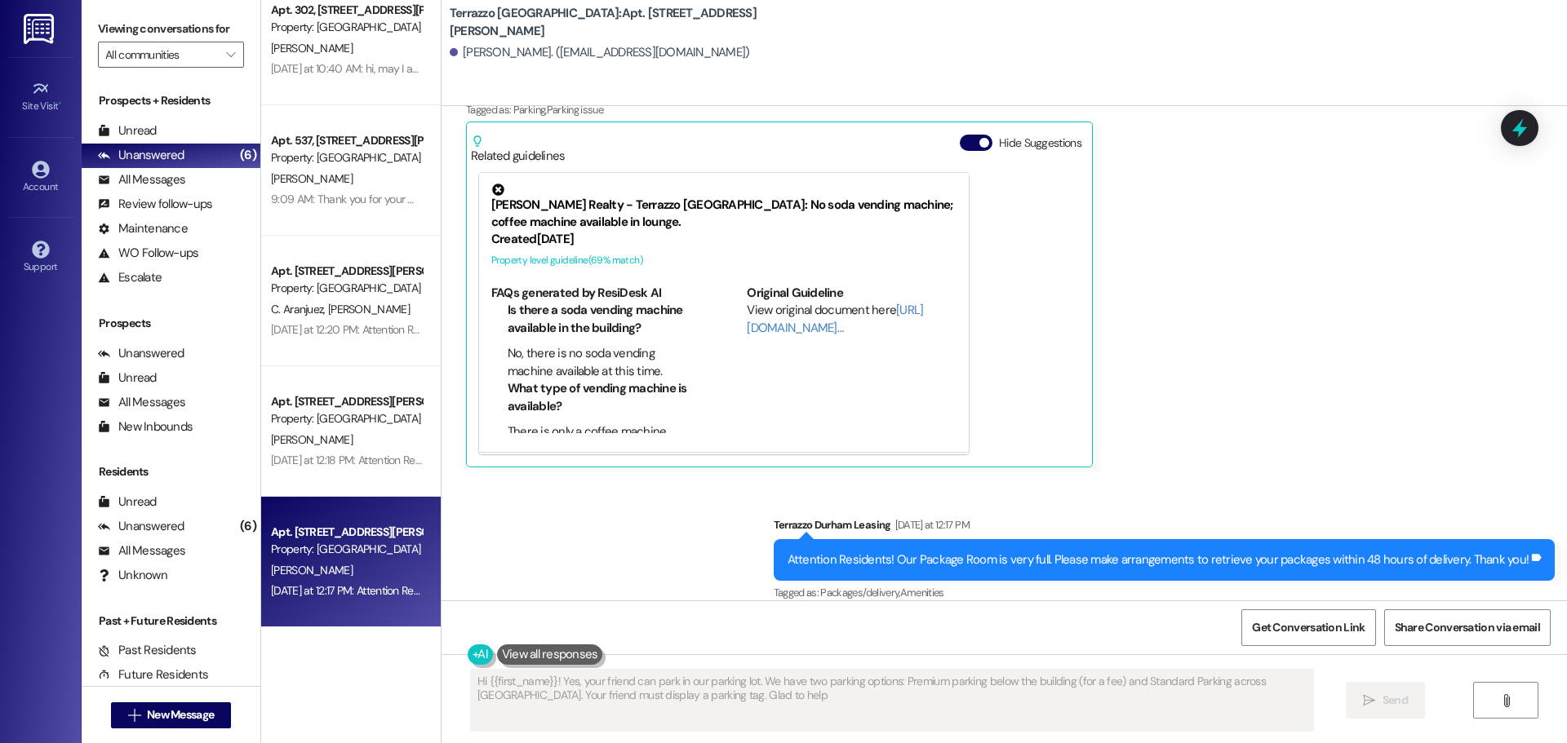
type textarea "Hi {{first_name}}! Yes, your friend can park in our parking lot. We have two pa…"
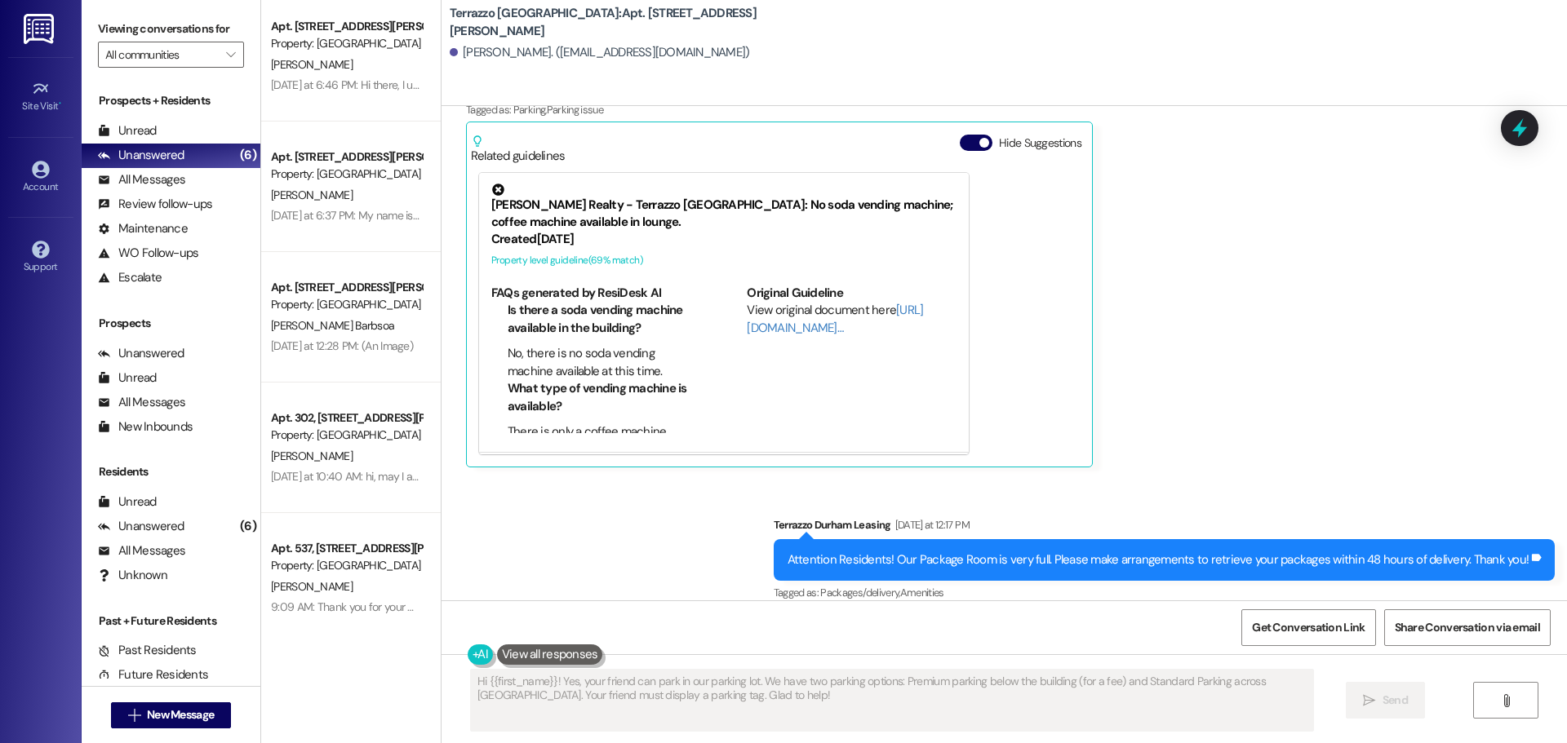
scroll to position [0, 0]
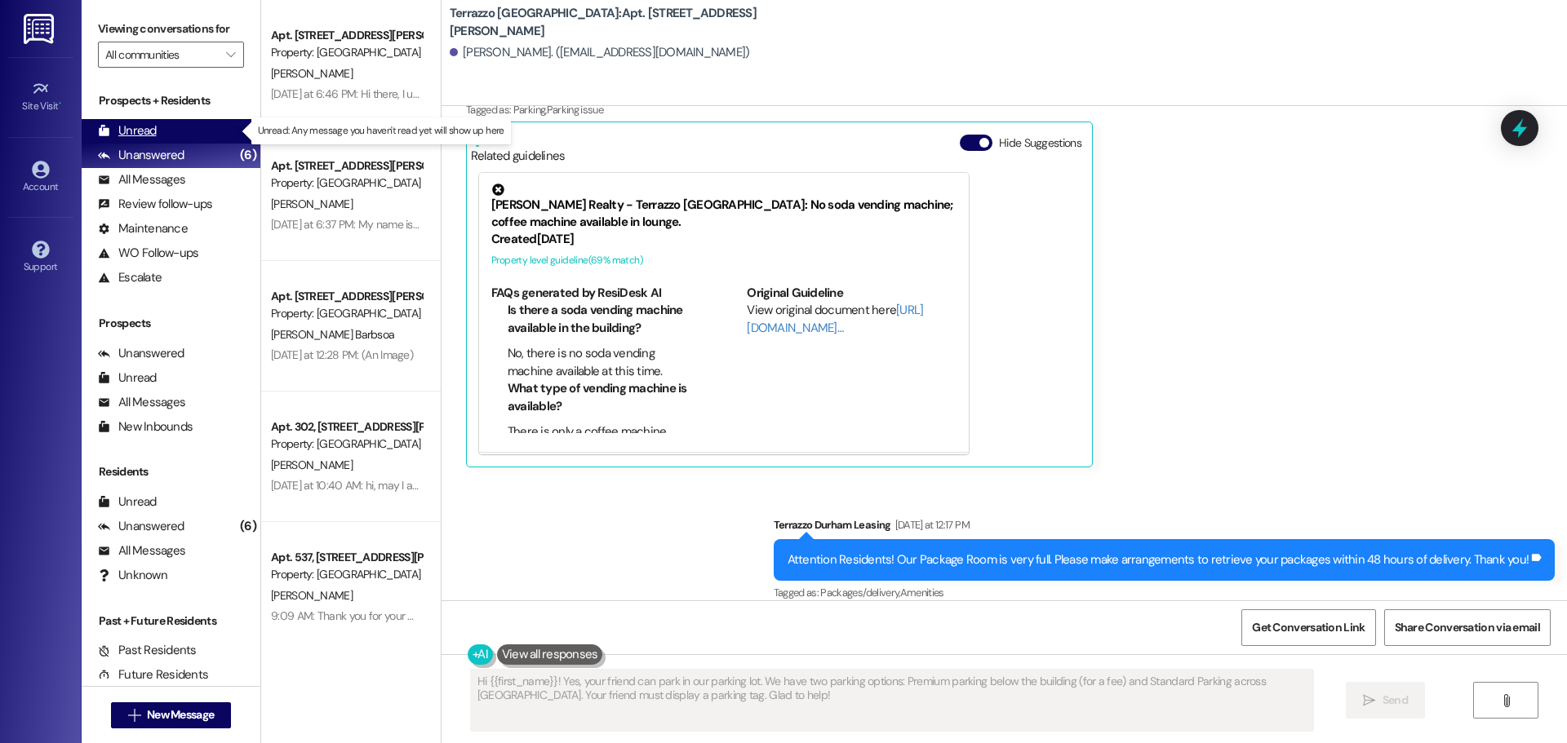
click at [144, 129] on div "Unread" at bounding box center [127, 130] width 59 height 17
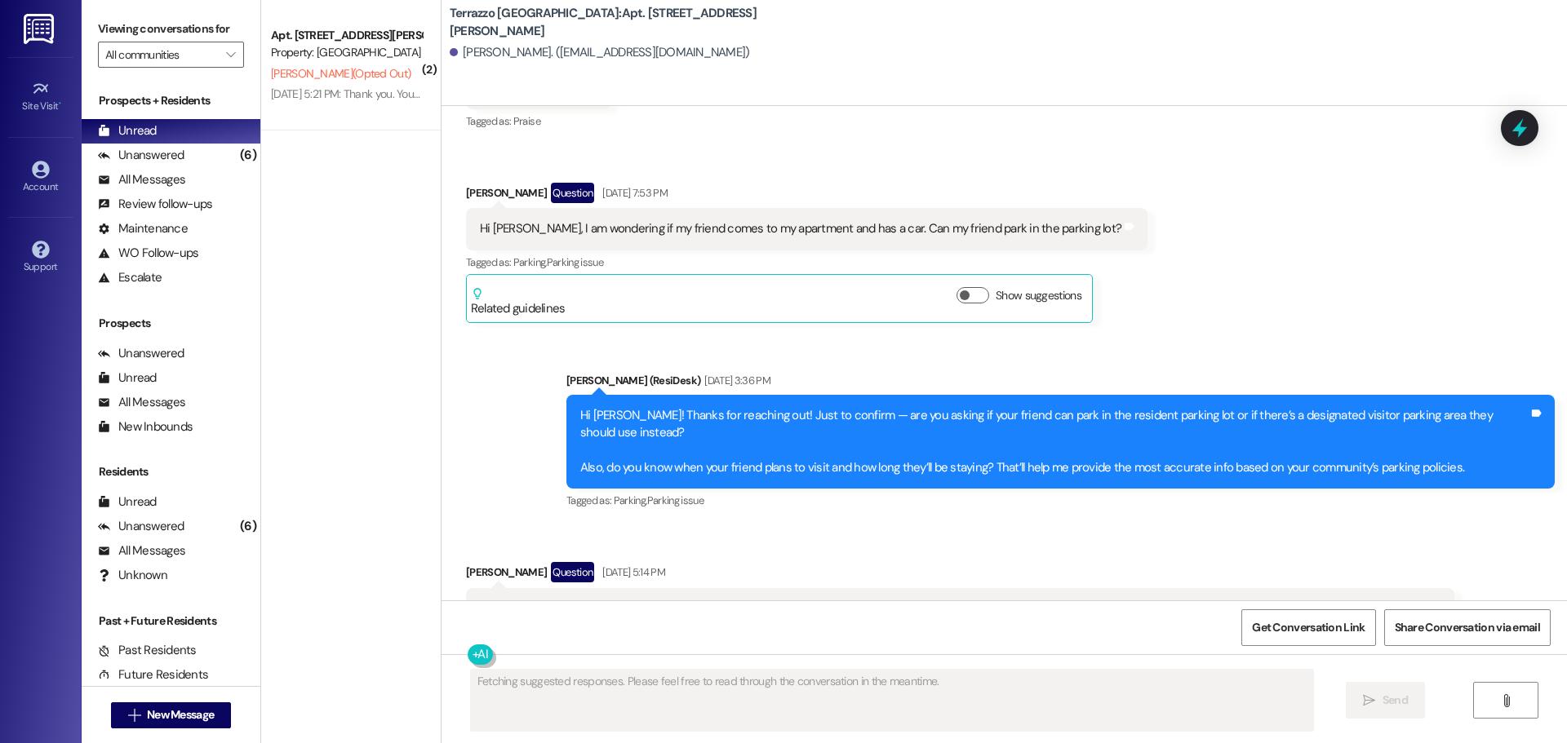
scroll to position [2460, 0]
